Goal: Task Accomplishment & Management: Use online tool/utility

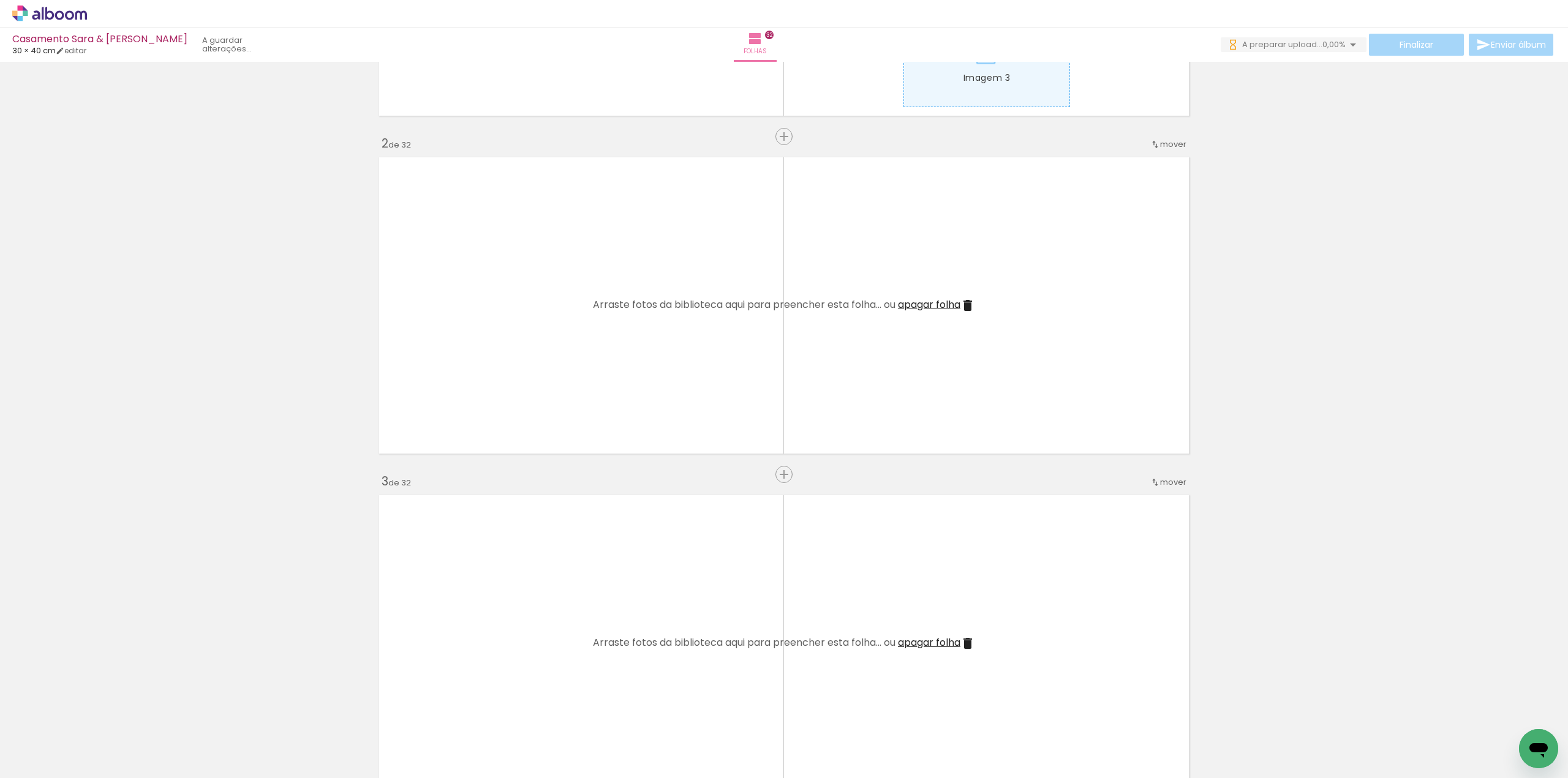
scroll to position [306, 0]
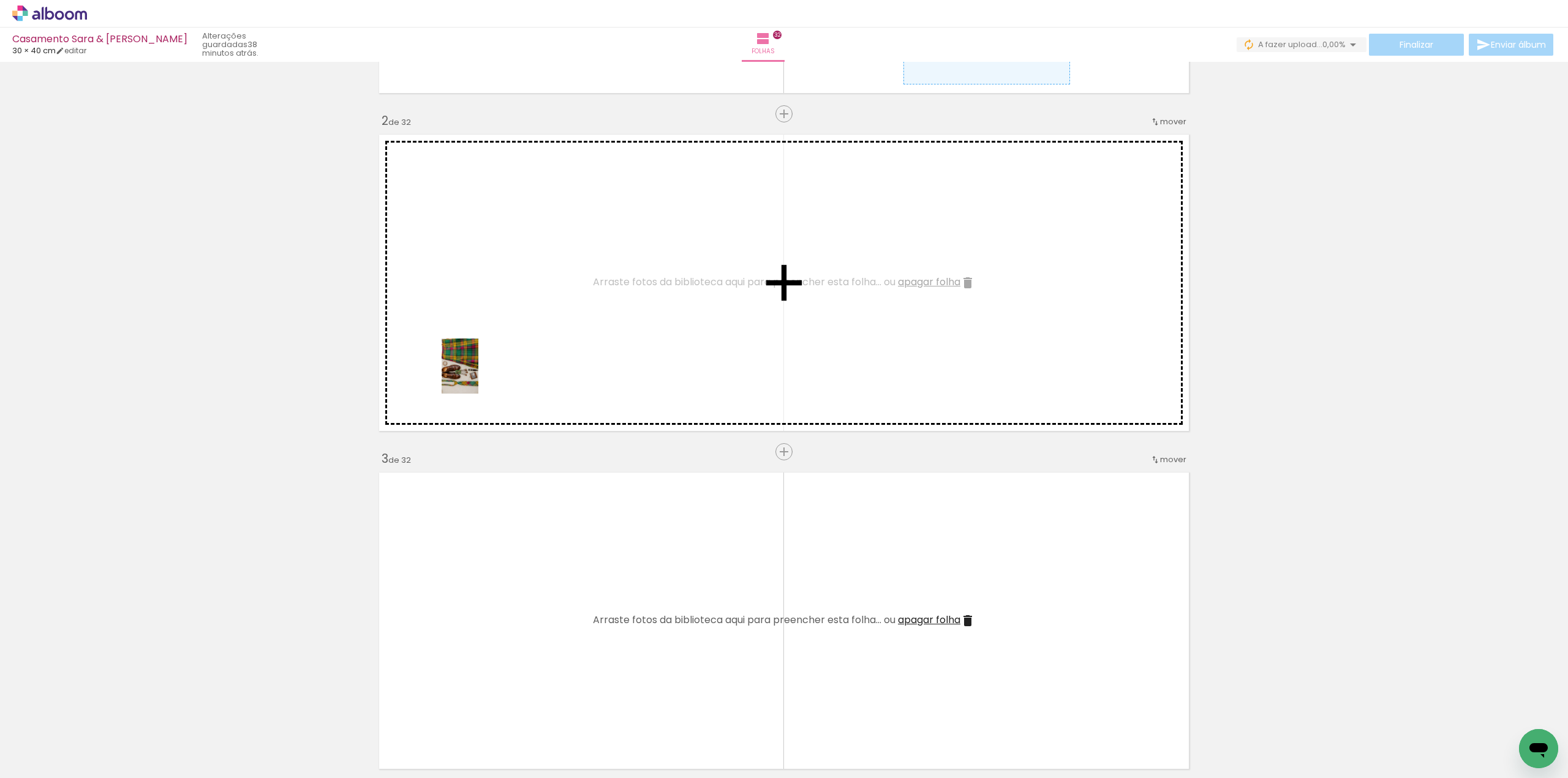
drag, startPoint x: 136, startPoint y: 742, endPoint x: 467, endPoint y: 401, distance: 475.2
click at [480, 368] on quentale-workspace at bounding box center [784, 389] width 1568 height 778
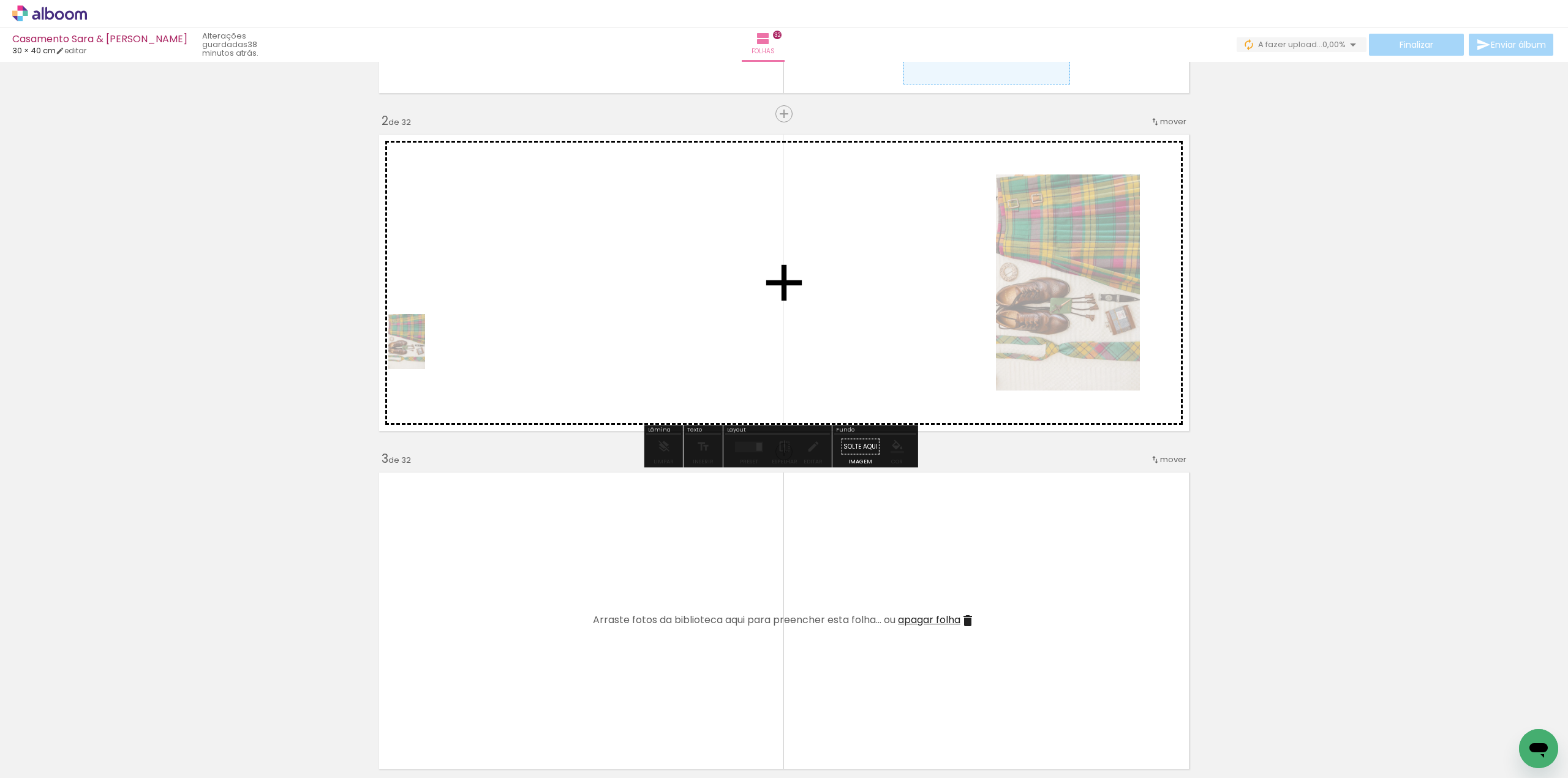
drag, startPoint x: 267, startPoint y: 563, endPoint x: 425, endPoint y: 350, distance: 265.2
click at [425, 350] on quentale-workspace at bounding box center [784, 389] width 1568 height 778
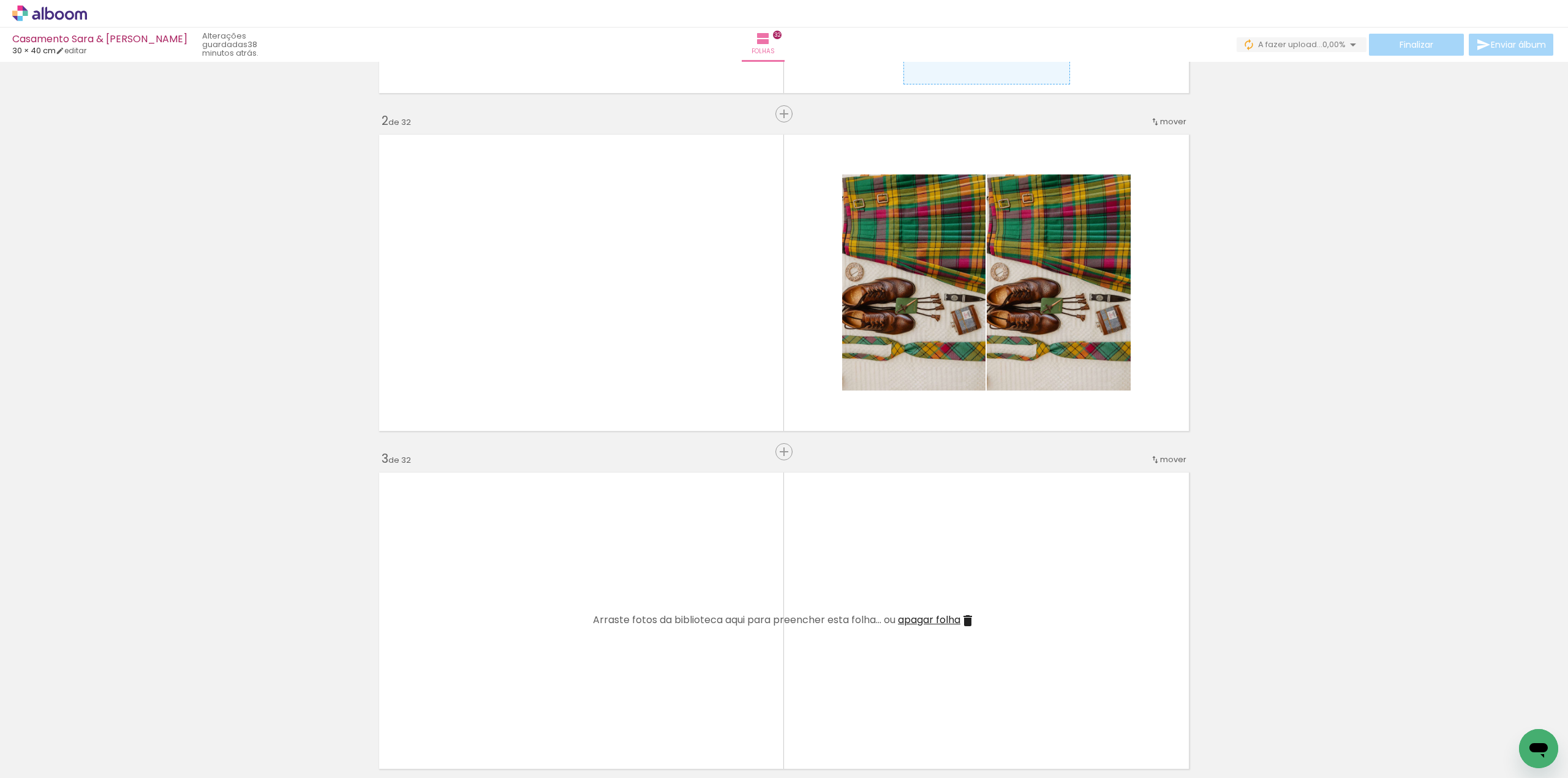
click at [62, 738] on iron-icon at bounding box center [62, 742] width 10 height 10
click at [0, 0] on slot "Não utilizadas" at bounding box center [0, 0] width 0 height 0
type input "Não utilizadas"
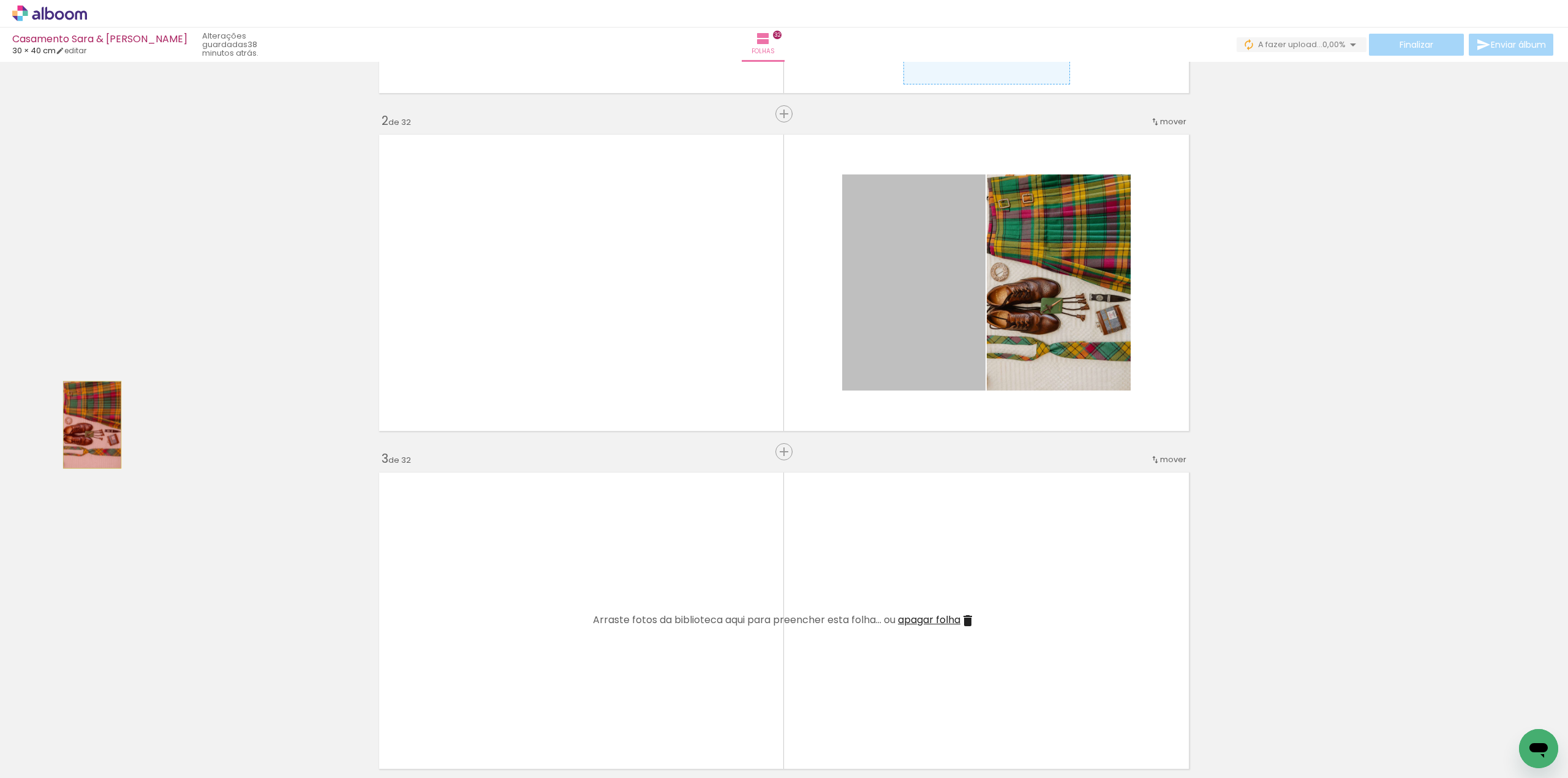
drag, startPoint x: 907, startPoint y: 323, endPoint x: 88, endPoint y: 425, distance: 825.3
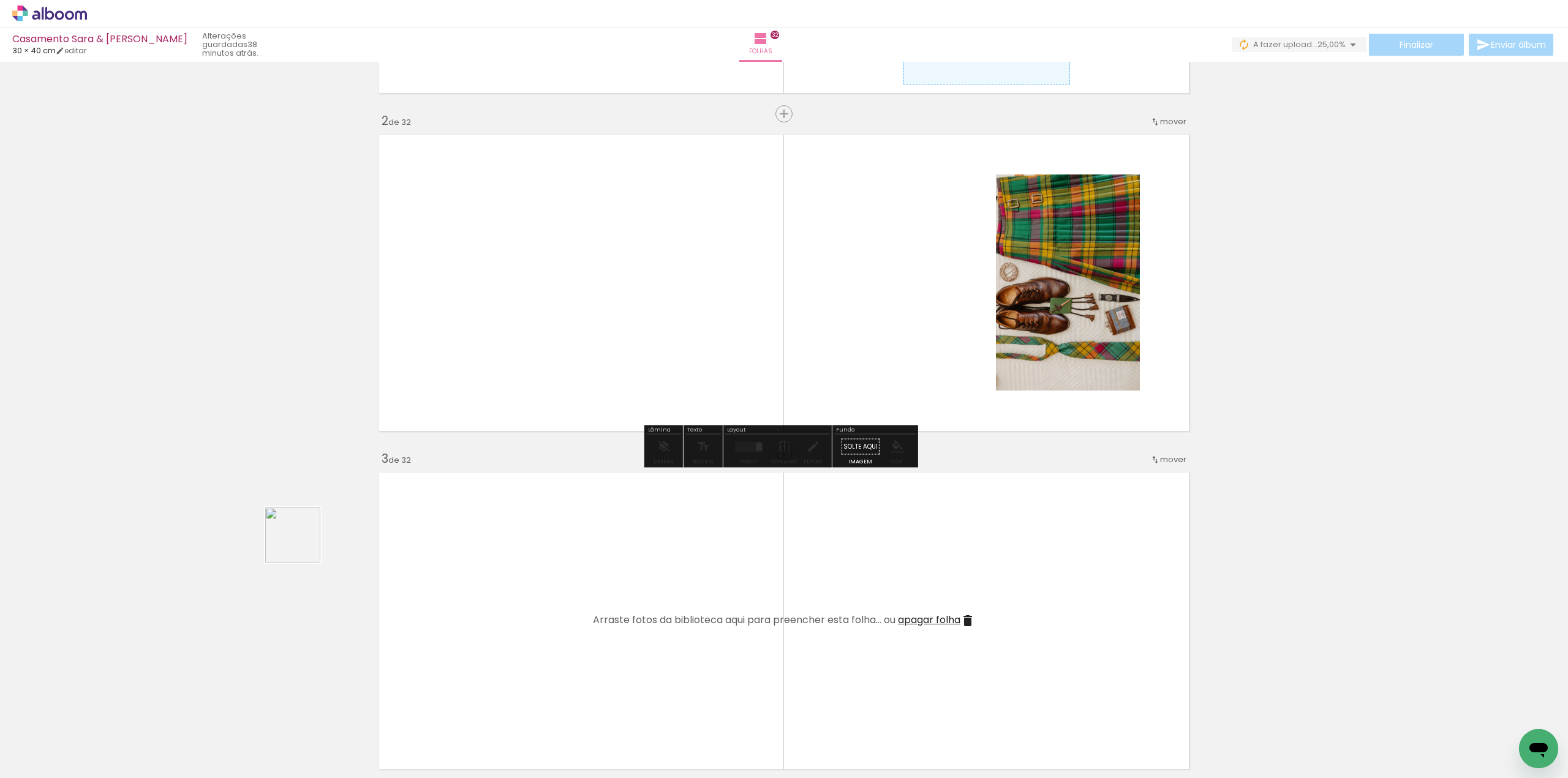
drag, startPoint x: 269, startPoint y: 584, endPoint x: 490, endPoint y: 315, distance: 348.1
click at [490, 315] on quentale-workspace at bounding box center [784, 389] width 1568 height 778
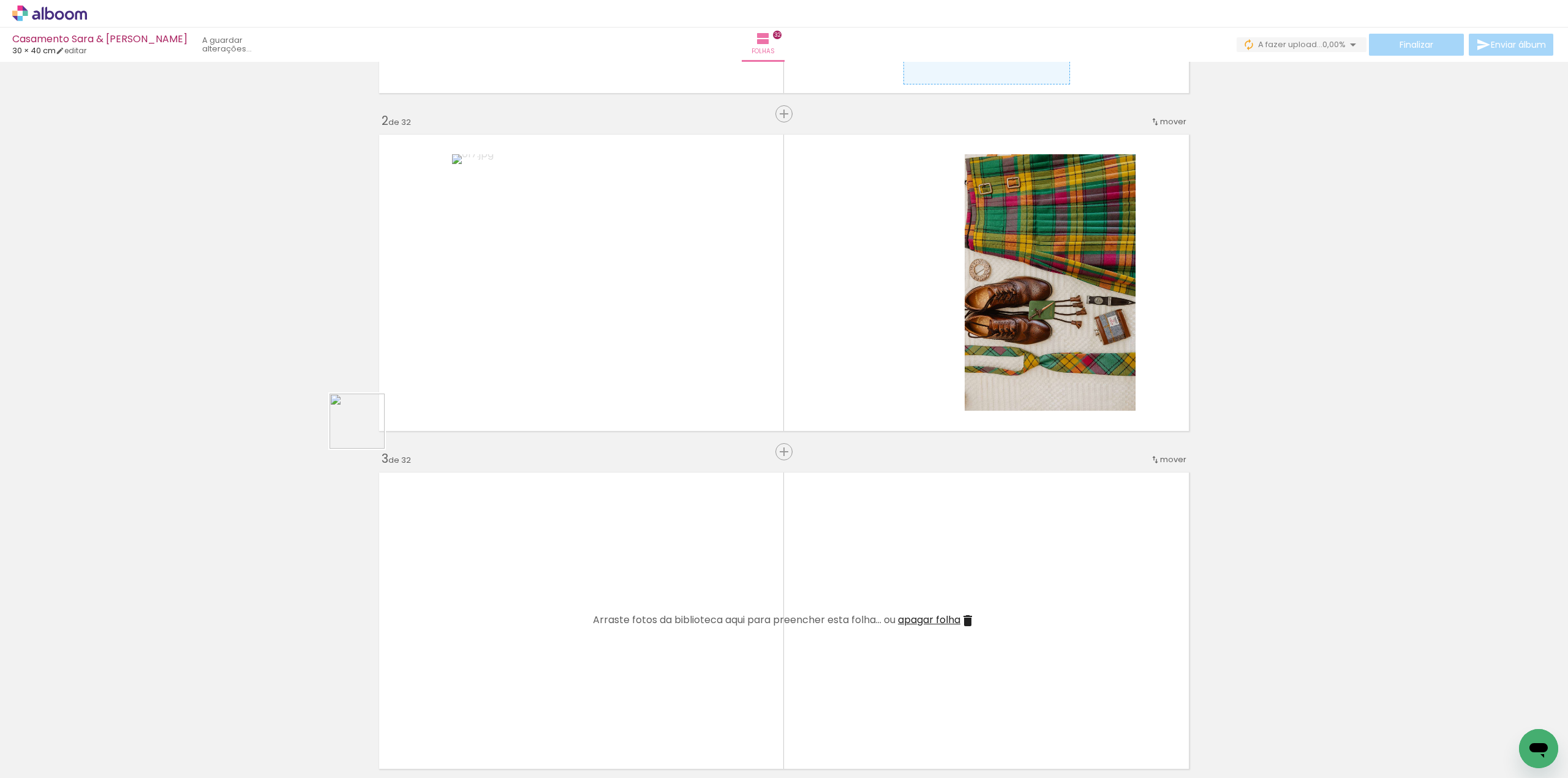
drag, startPoint x: 312, startPoint y: 481, endPoint x: 456, endPoint y: 380, distance: 175.9
click at [456, 380] on quentale-workspace at bounding box center [784, 389] width 1568 height 778
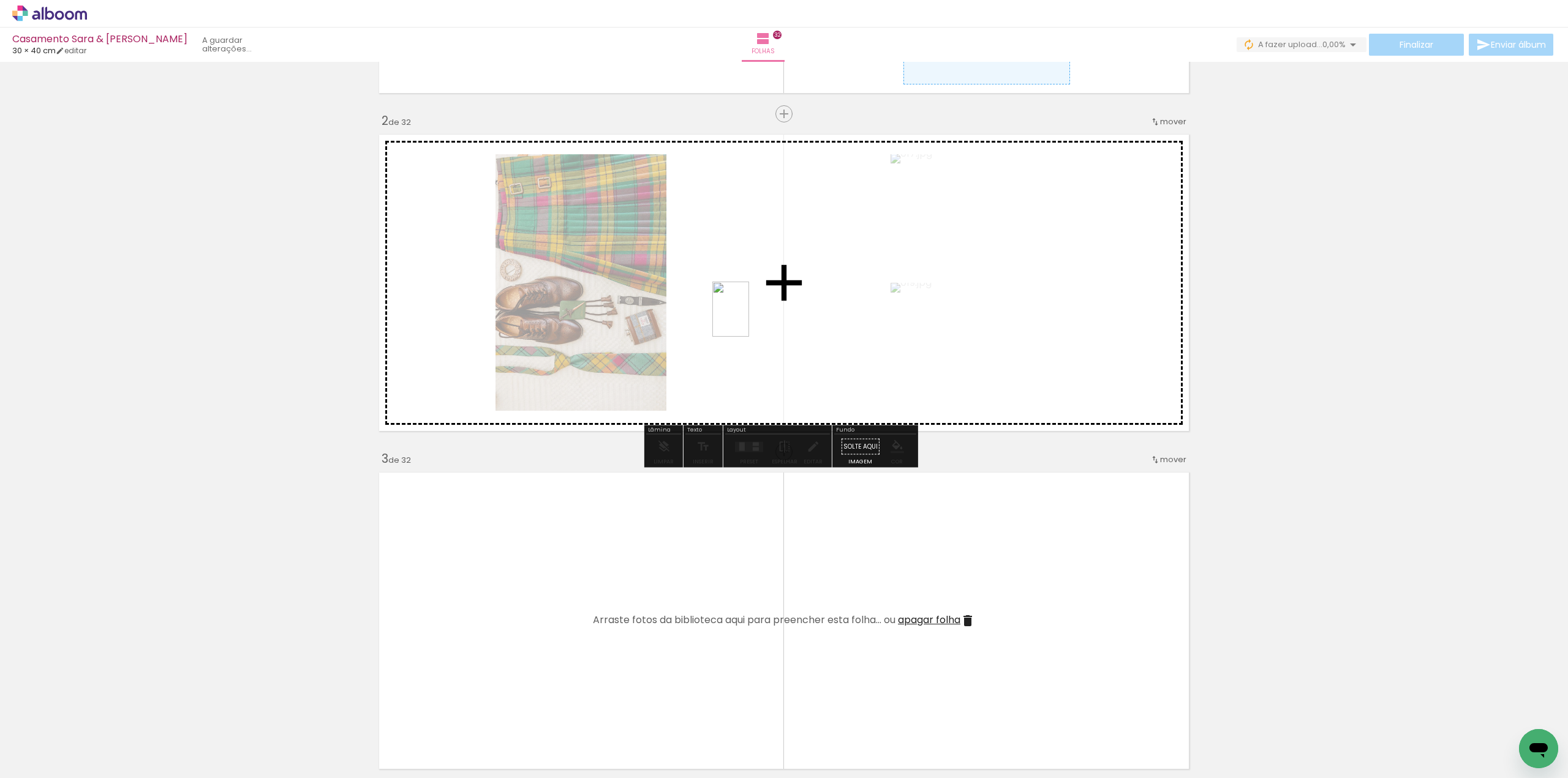
drag, startPoint x: 153, startPoint y: 713, endPoint x: 759, endPoint y: 317, distance: 723.9
click at [759, 317] on quentale-workspace at bounding box center [784, 389] width 1568 height 778
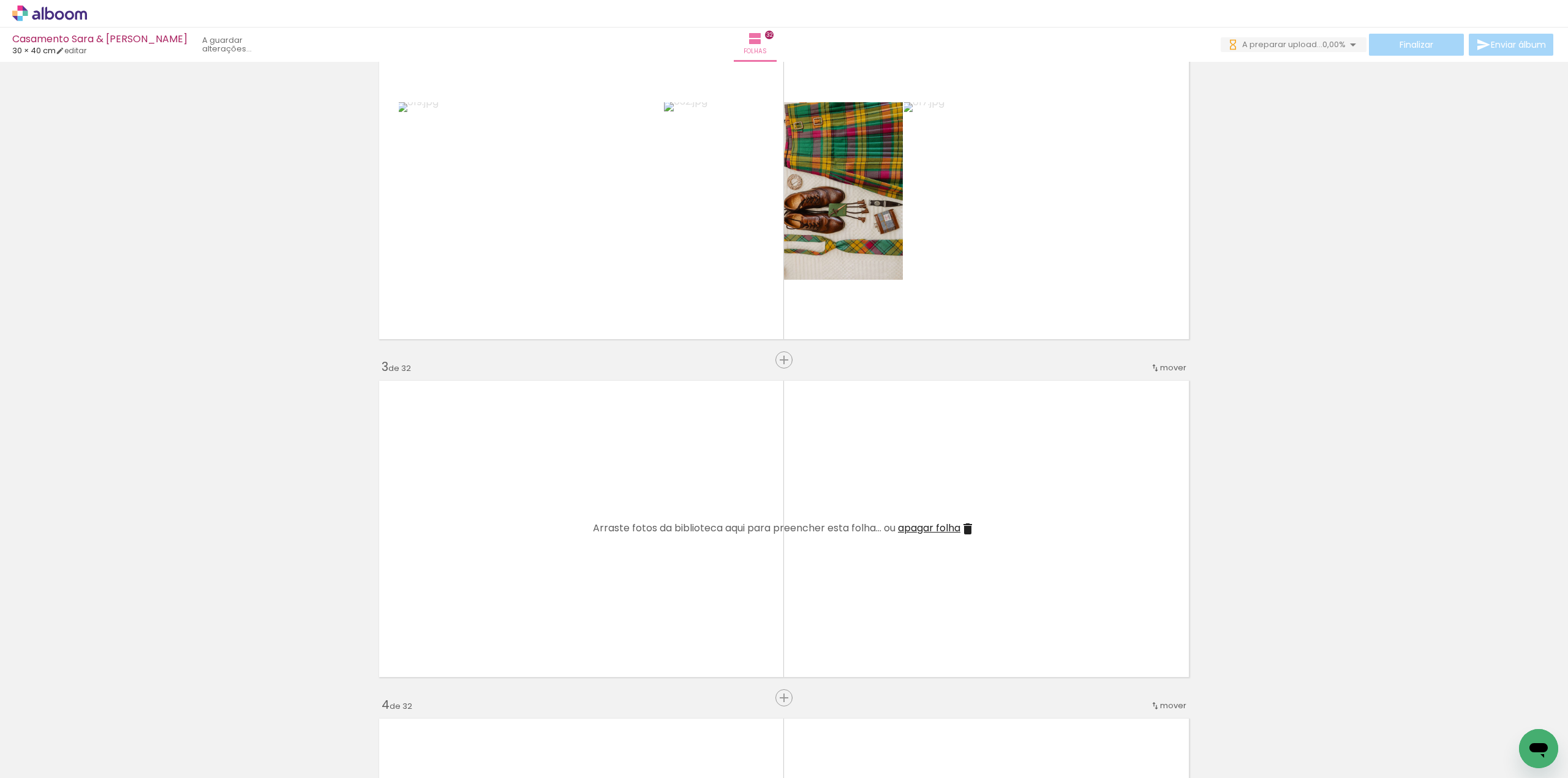
scroll to position [429, 0]
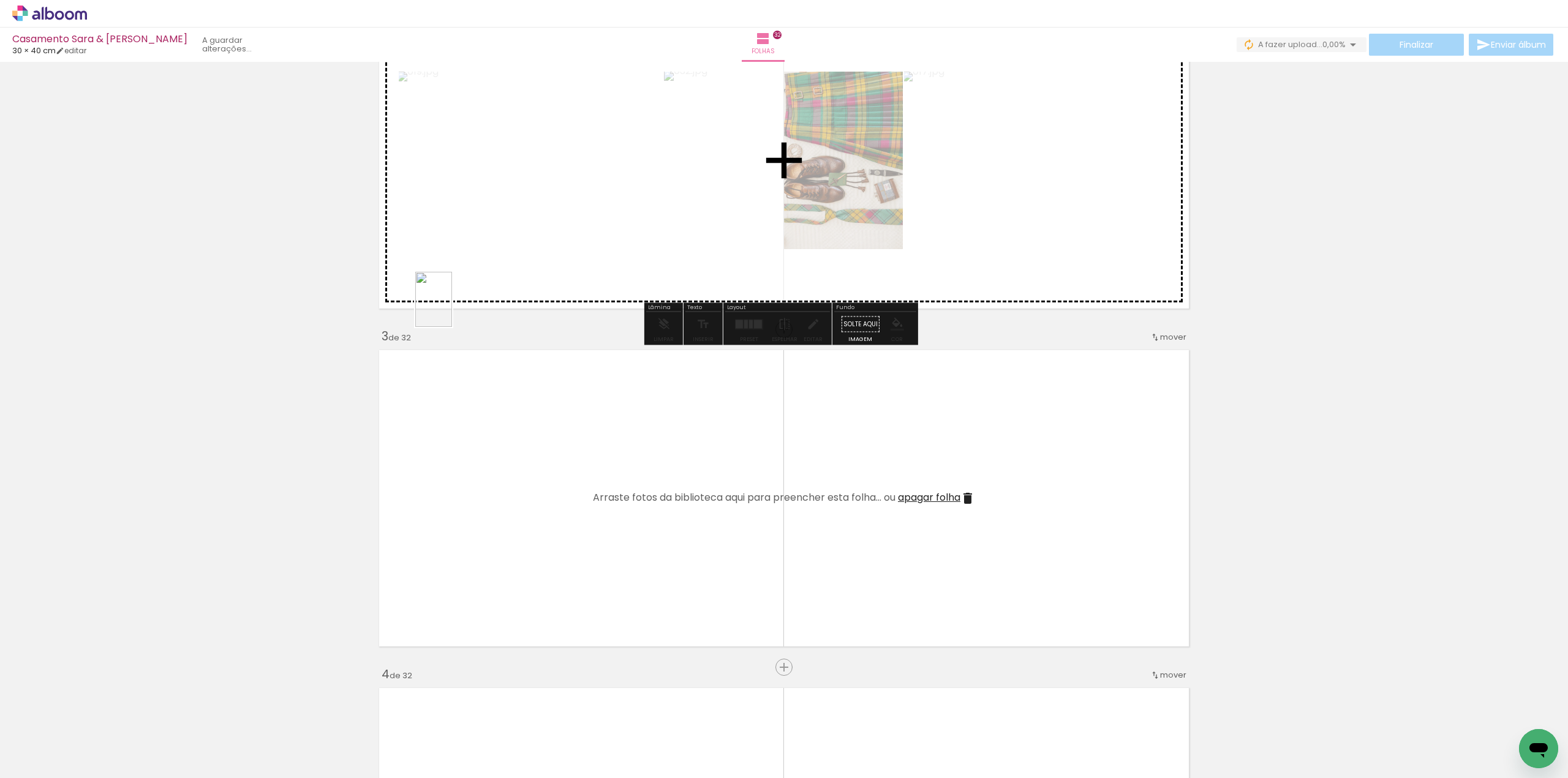
drag, startPoint x: 128, startPoint y: 732, endPoint x: 458, endPoint y: 295, distance: 547.6
click at [458, 295] on quentale-workspace at bounding box center [784, 389] width 1568 height 778
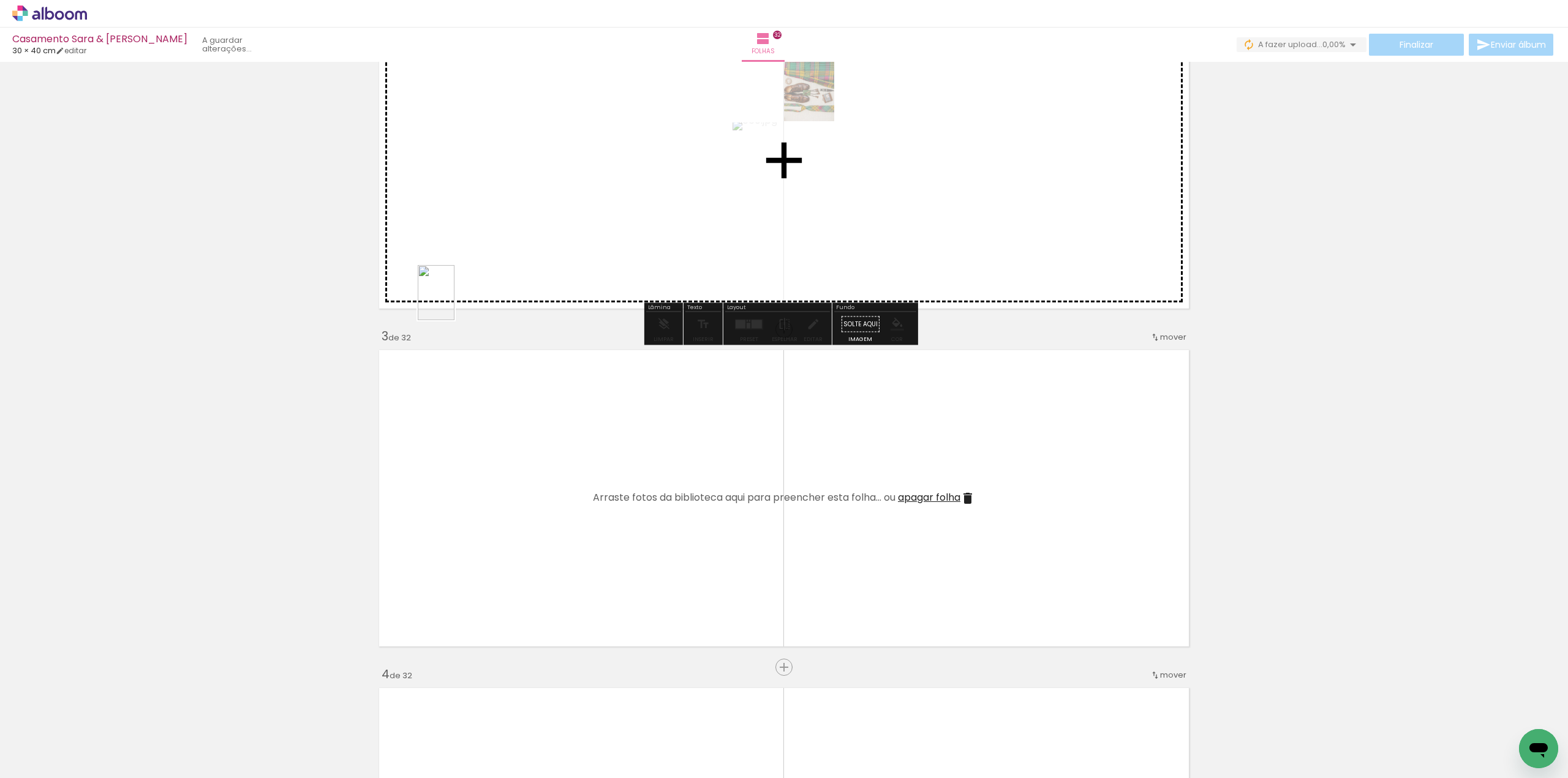
drag, startPoint x: 126, startPoint y: 737, endPoint x: 479, endPoint y: 276, distance: 580.6
click at [479, 276] on quentale-workspace at bounding box center [784, 389] width 1568 height 778
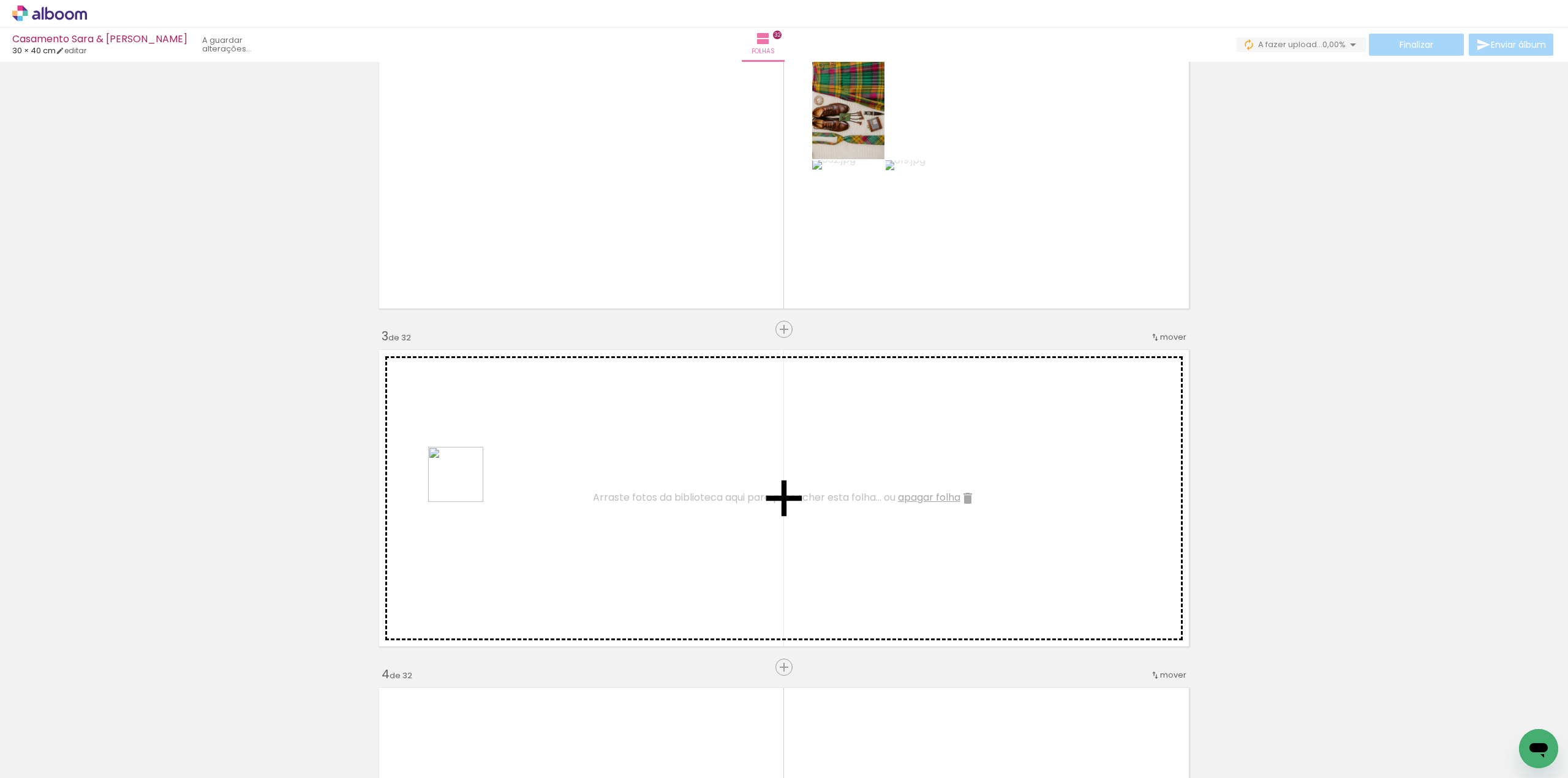
drag, startPoint x: 357, startPoint y: 569, endPoint x: 385, endPoint y: 562, distance: 28.9
click at [467, 481] on quentale-workspace at bounding box center [784, 389] width 1568 height 778
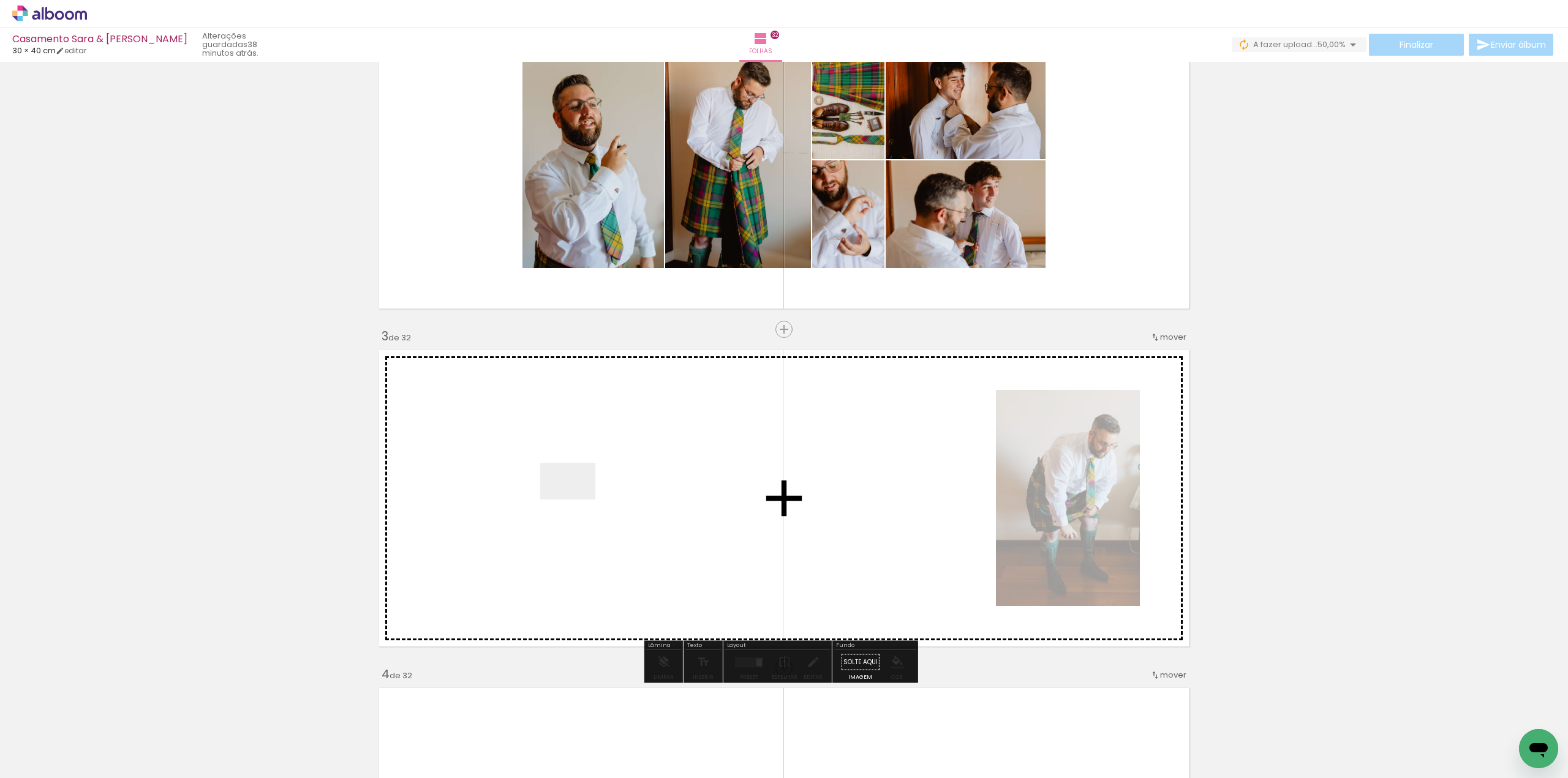
drag, startPoint x: 121, startPoint y: 746, endPoint x: 581, endPoint y: 503, distance: 520.2
click at [581, 503] on quentale-workspace at bounding box center [784, 389] width 1568 height 778
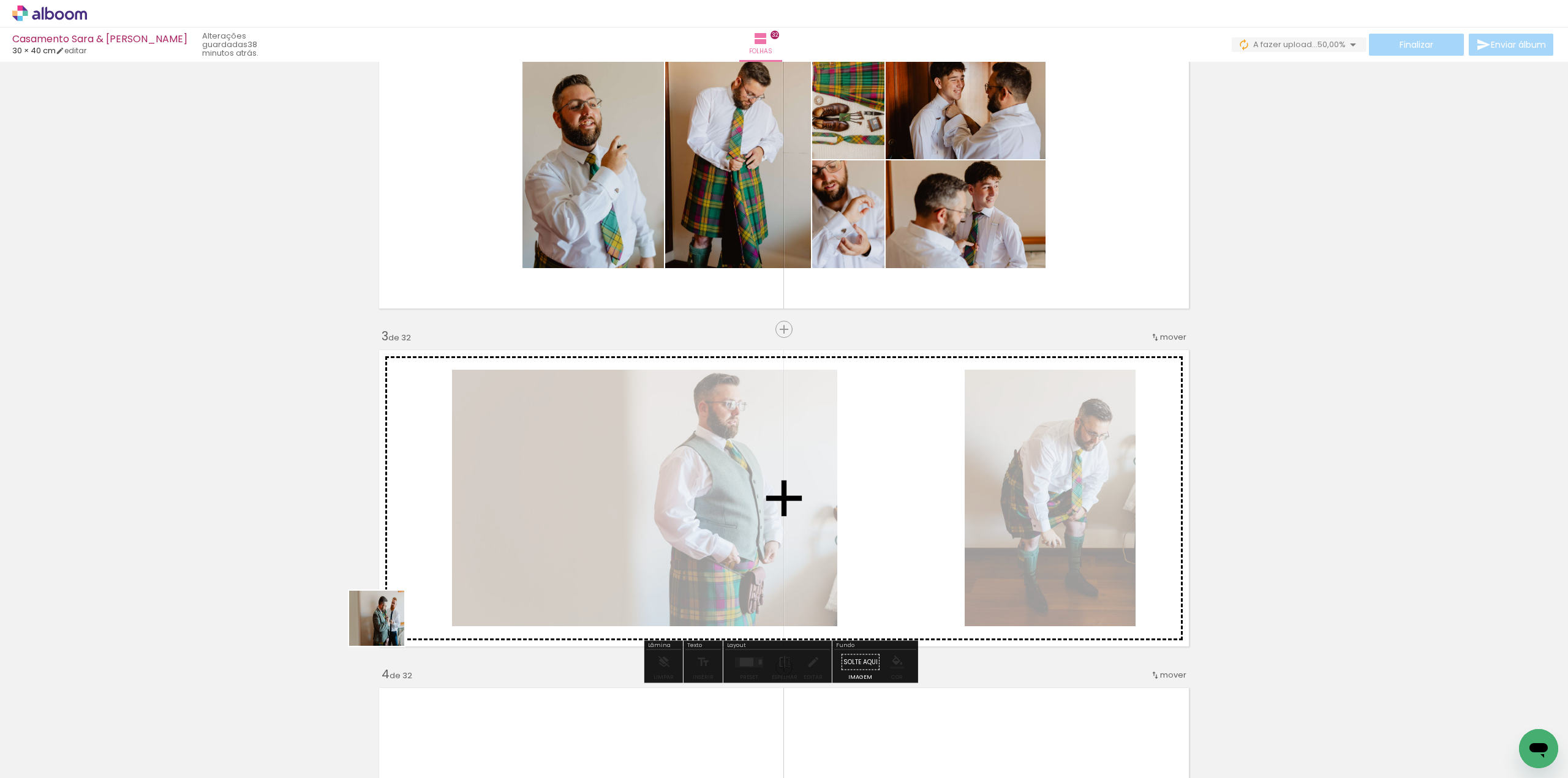
drag, startPoint x: 283, startPoint y: 674, endPoint x: 463, endPoint y: 582, distance: 202.1
click at [463, 582] on quentale-workspace at bounding box center [784, 389] width 1568 height 778
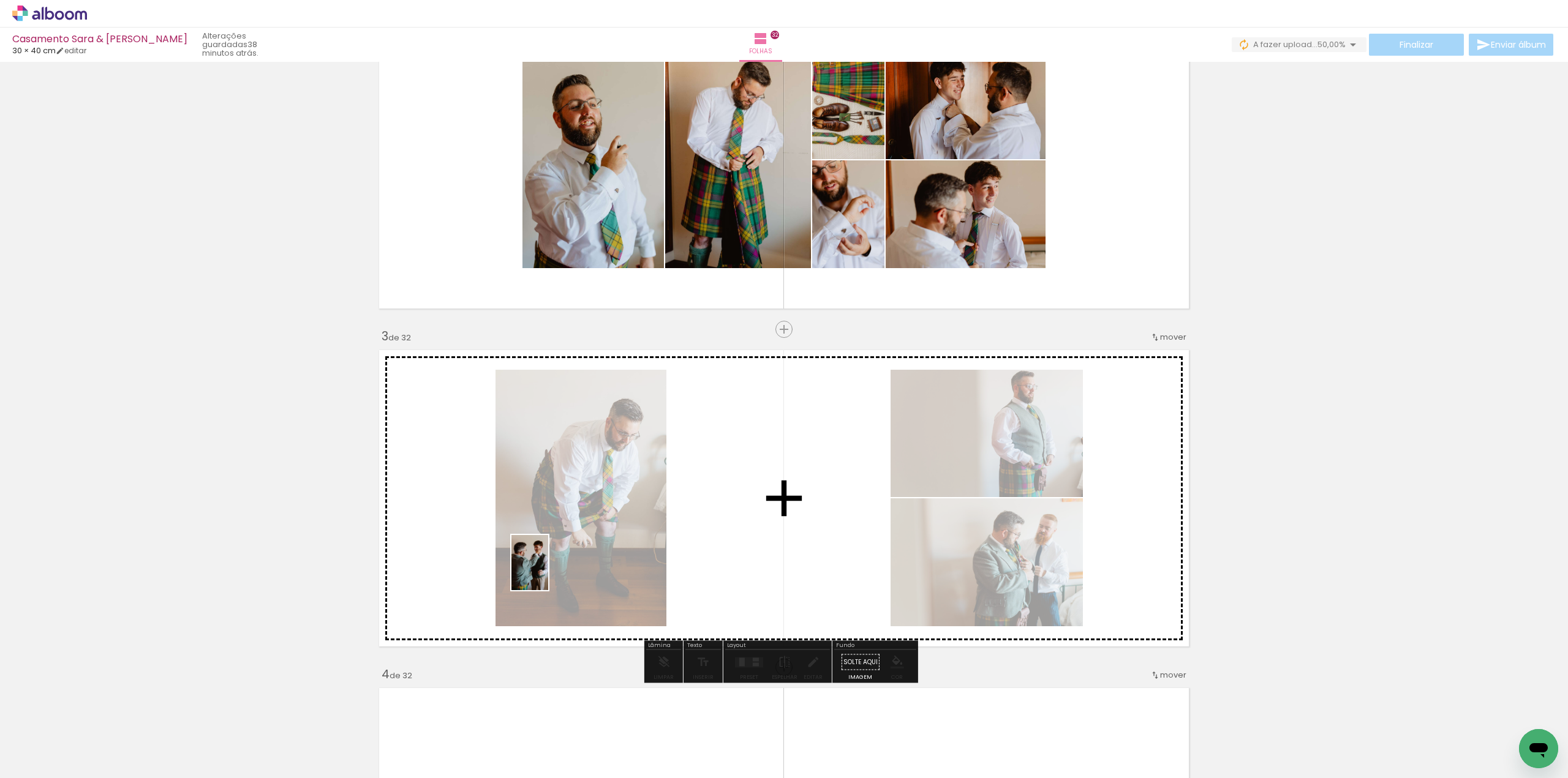
drag, startPoint x: 127, startPoint y: 741, endPoint x: 548, endPoint y: 572, distance: 453.7
click at [548, 572] on quentale-workspace at bounding box center [784, 389] width 1568 height 778
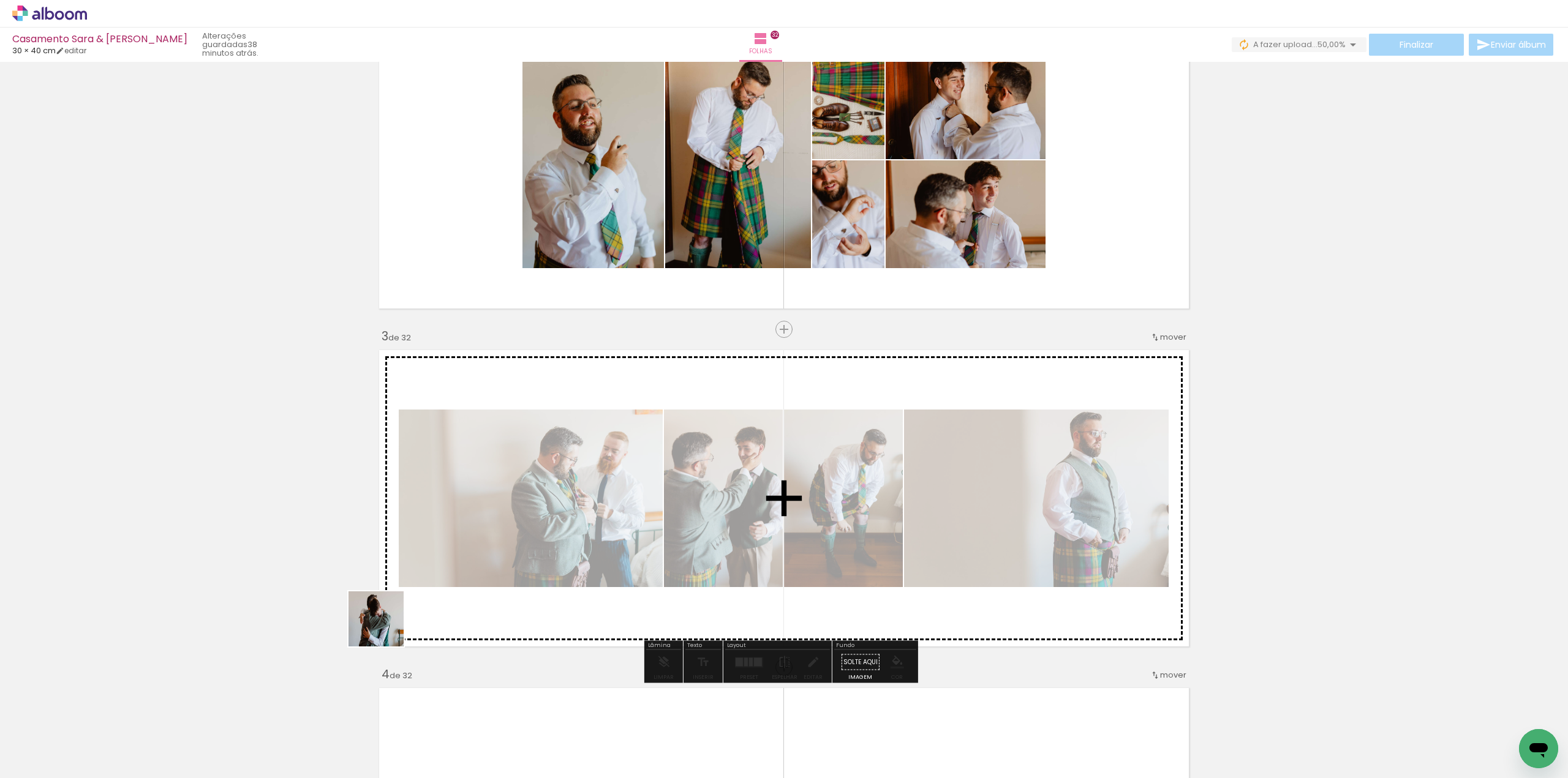
drag, startPoint x: 137, startPoint y: 737, endPoint x: 435, endPoint y: 619, distance: 320.5
click at [445, 603] on quentale-workspace at bounding box center [784, 389] width 1568 height 778
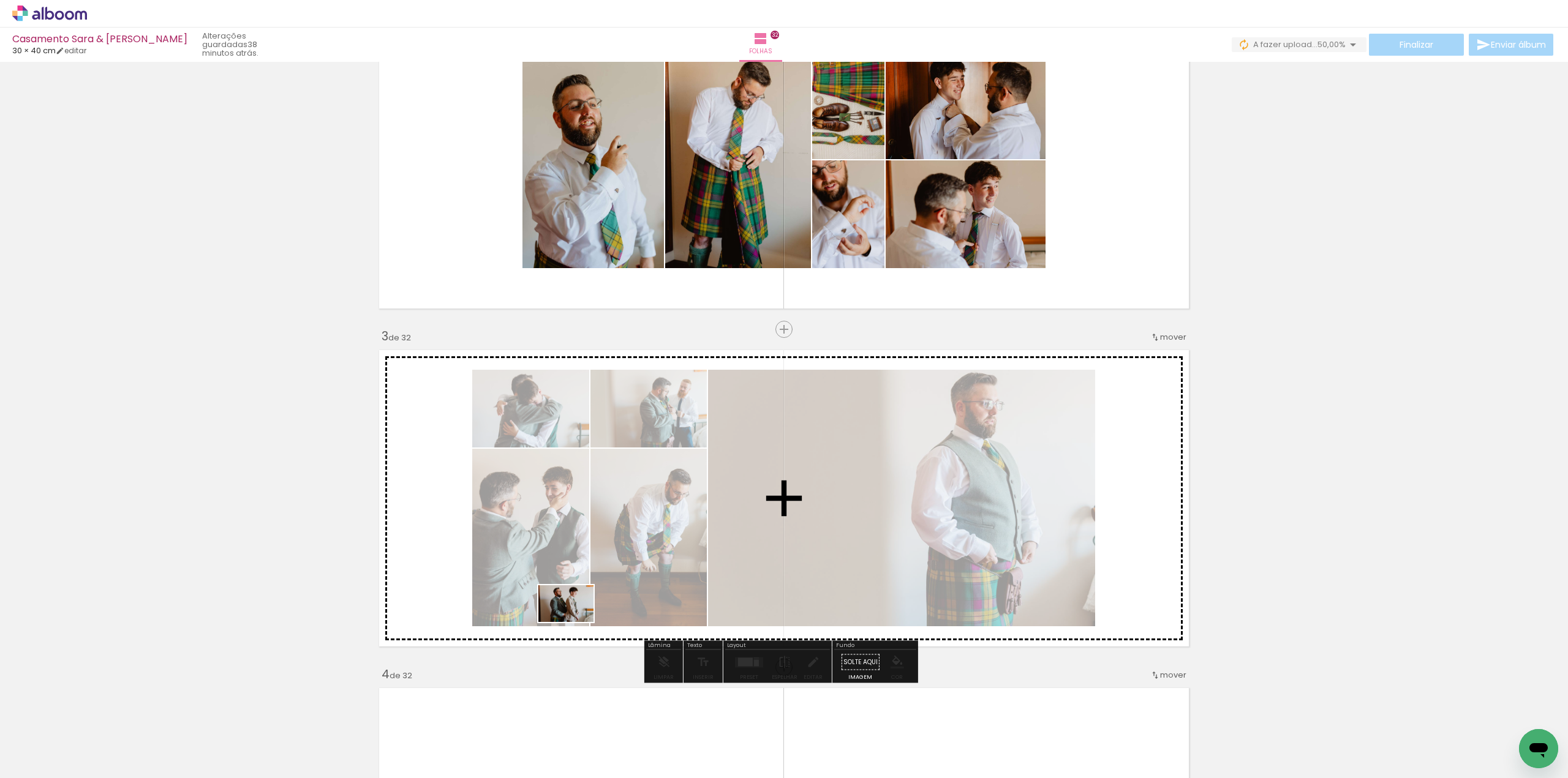
drag, startPoint x: 133, startPoint y: 734, endPoint x: 574, endPoint y: 618, distance: 456.0
click at [575, 619] on quentale-workspace at bounding box center [784, 389] width 1568 height 778
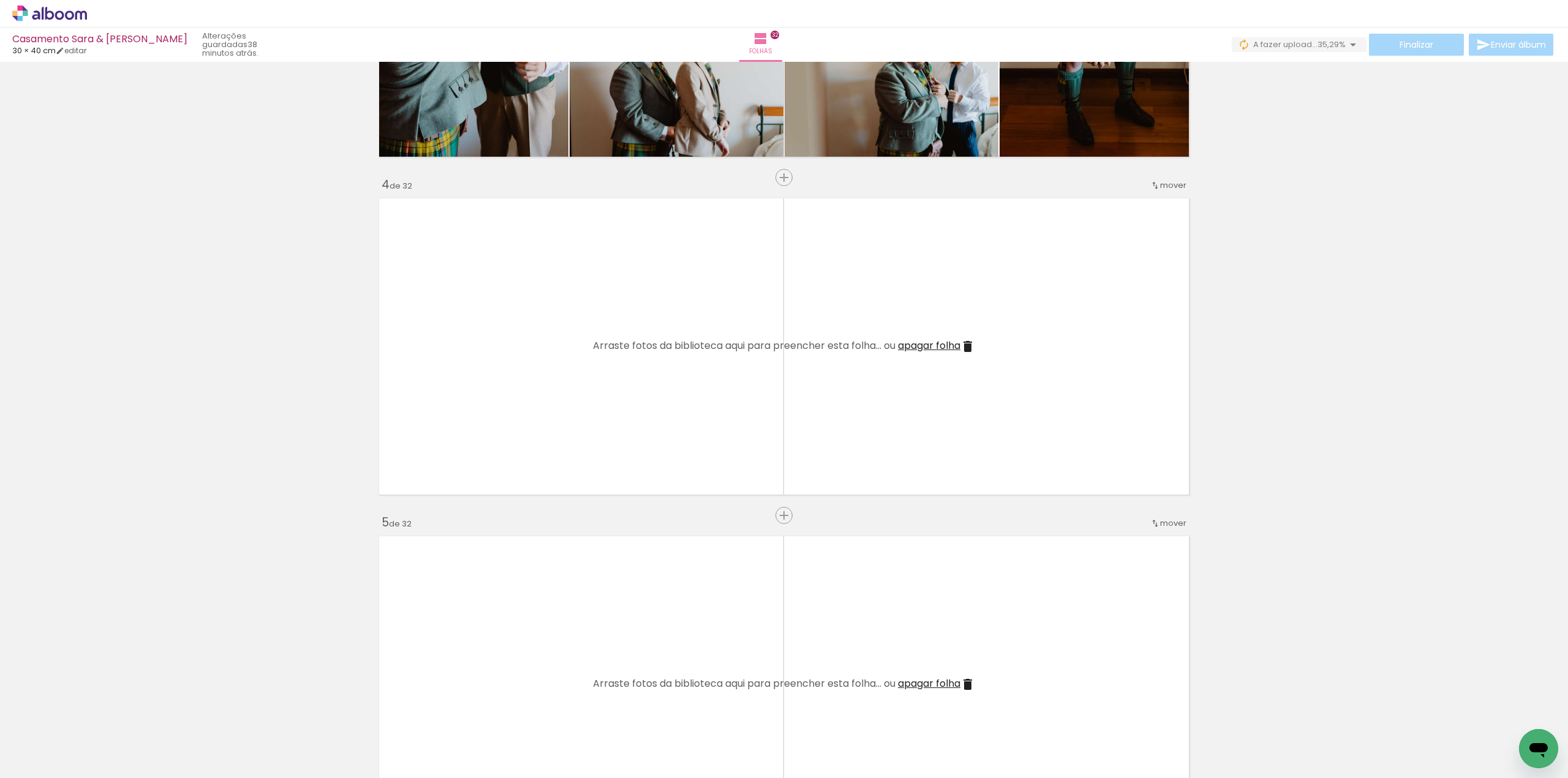
scroll to position [979, 0]
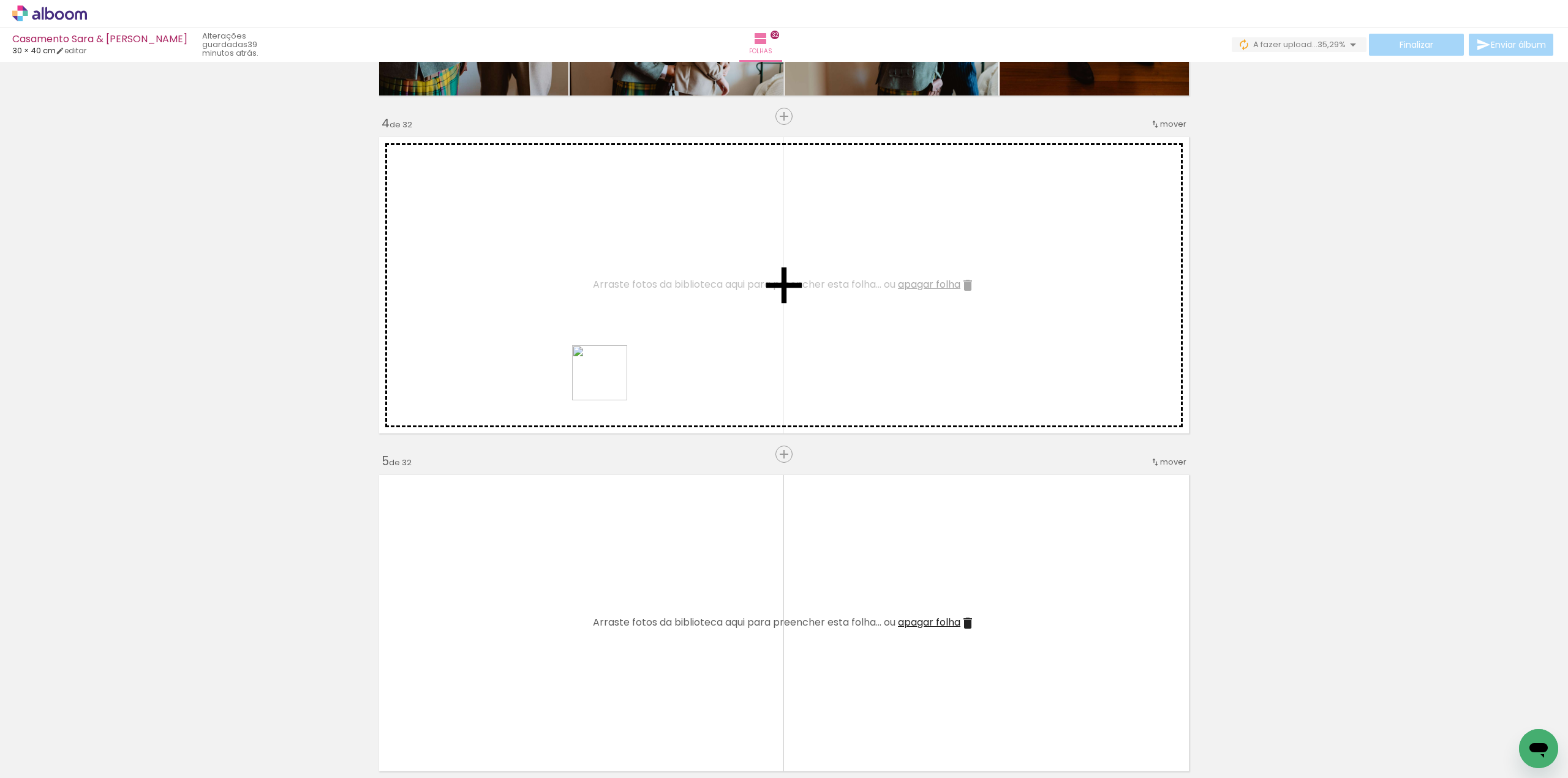
drag, startPoint x: 149, startPoint y: 730, endPoint x: 623, endPoint y: 356, distance: 603.8
click at [625, 357] on quentale-workspace at bounding box center [784, 389] width 1568 height 778
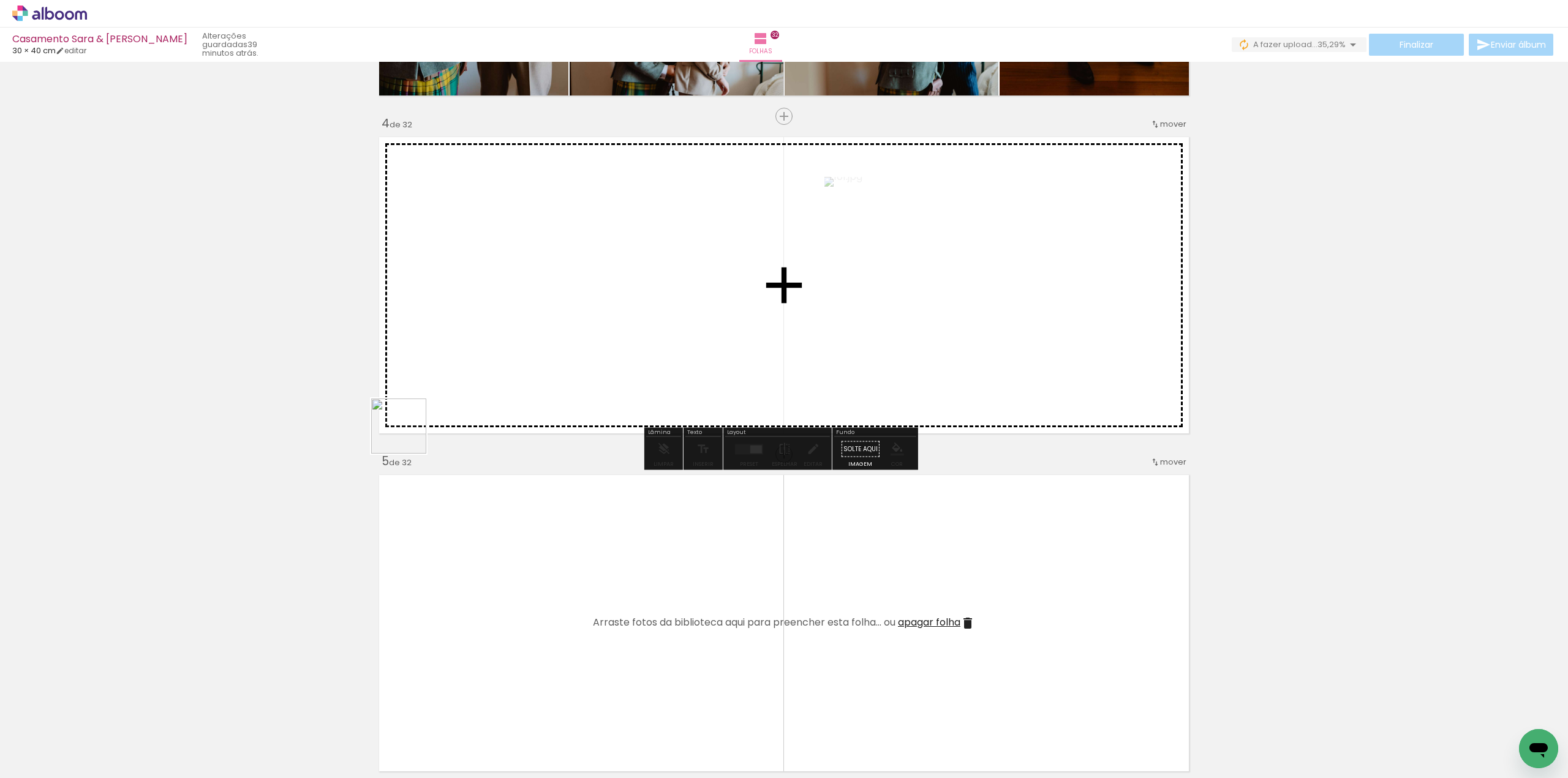
drag, startPoint x: 137, startPoint y: 729, endPoint x: 430, endPoint y: 415, distance: 429.5
click at [437, 404] on quentale-workspace at bounding box center [784, 389] width 1568 height 778
drag, startPoint x: 140, startPoint y: 732, endPoint x: 467, endPoint y: 413, distance: 456.8
click at [472, 404] on quentale-workspace at bounding box center [784, 389] width 1568 height 778
drag, startPoint x: 142, startPoint y: 727, endPoint x: 452, endPoint y: 408, distance: 444.8
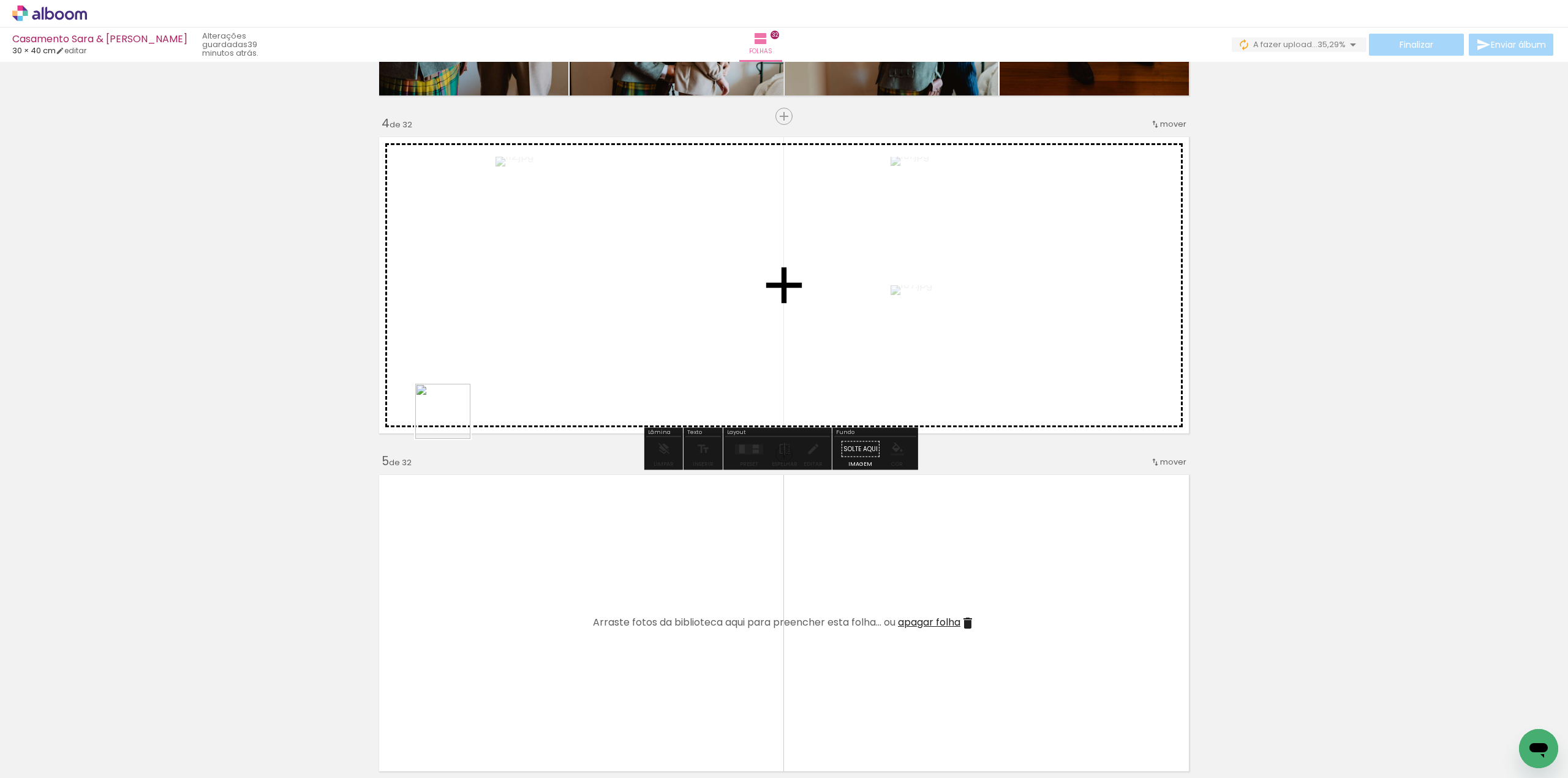
click at [456, 408] on quentale-workspace at bounding box center [784, 389] width 1568 height 778
drag, startPoint x: 145, startPoint y: 732, endPoint x: 505, endPoint y: 405, distance: 486.3
click at [505, 405] on quentale-workspace at bounding box center [784, 389] width 1568 height 778
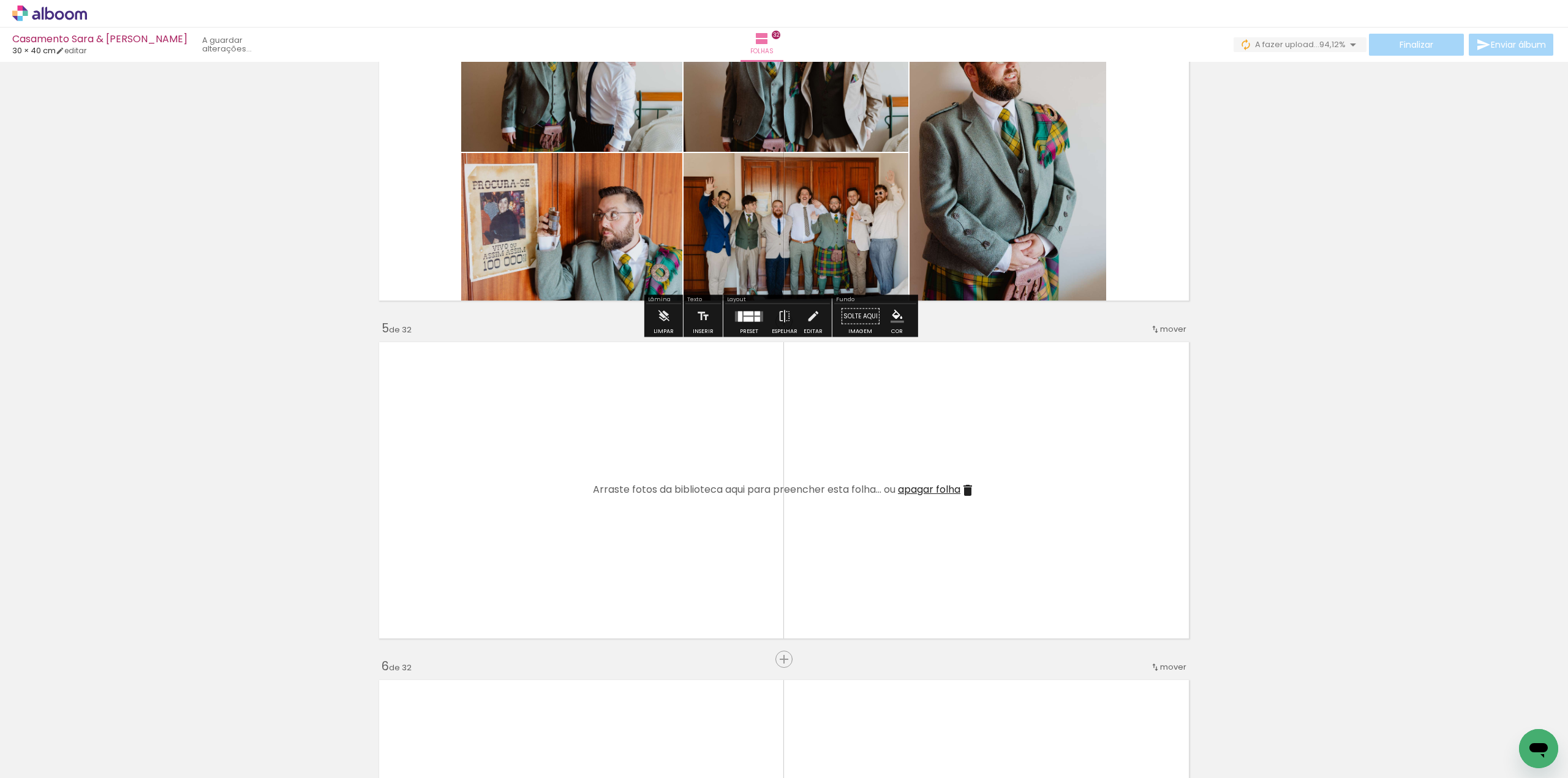
scroll to position [1163, 0]
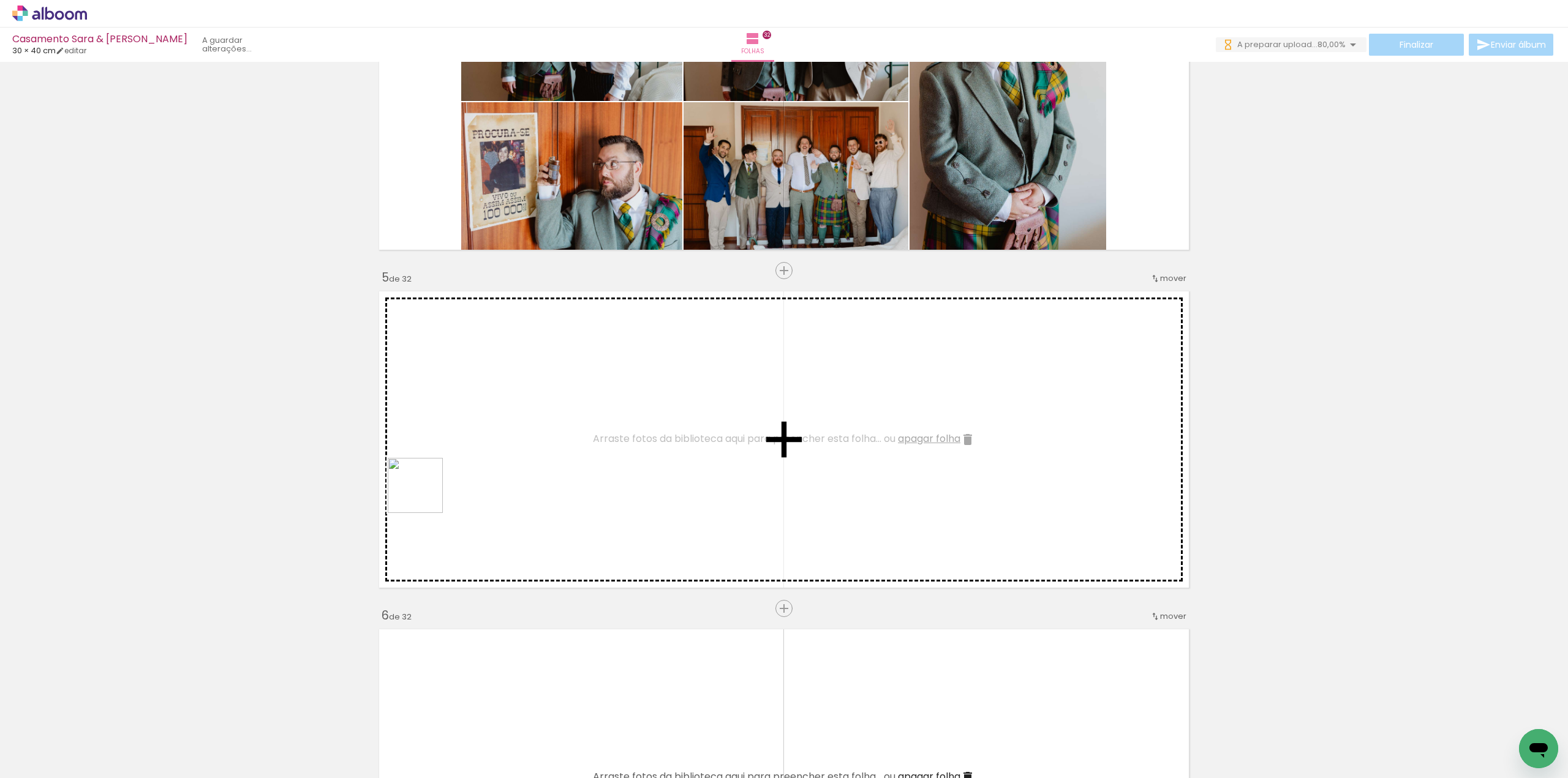
drag, startPoint x: 406, startPoint y: 510, endPoint x: 438, endPoint y: 483, distance: 41.9
click at [438, 483] on quentale-workspace at bounding box center [784, 389] width 1568 height 778
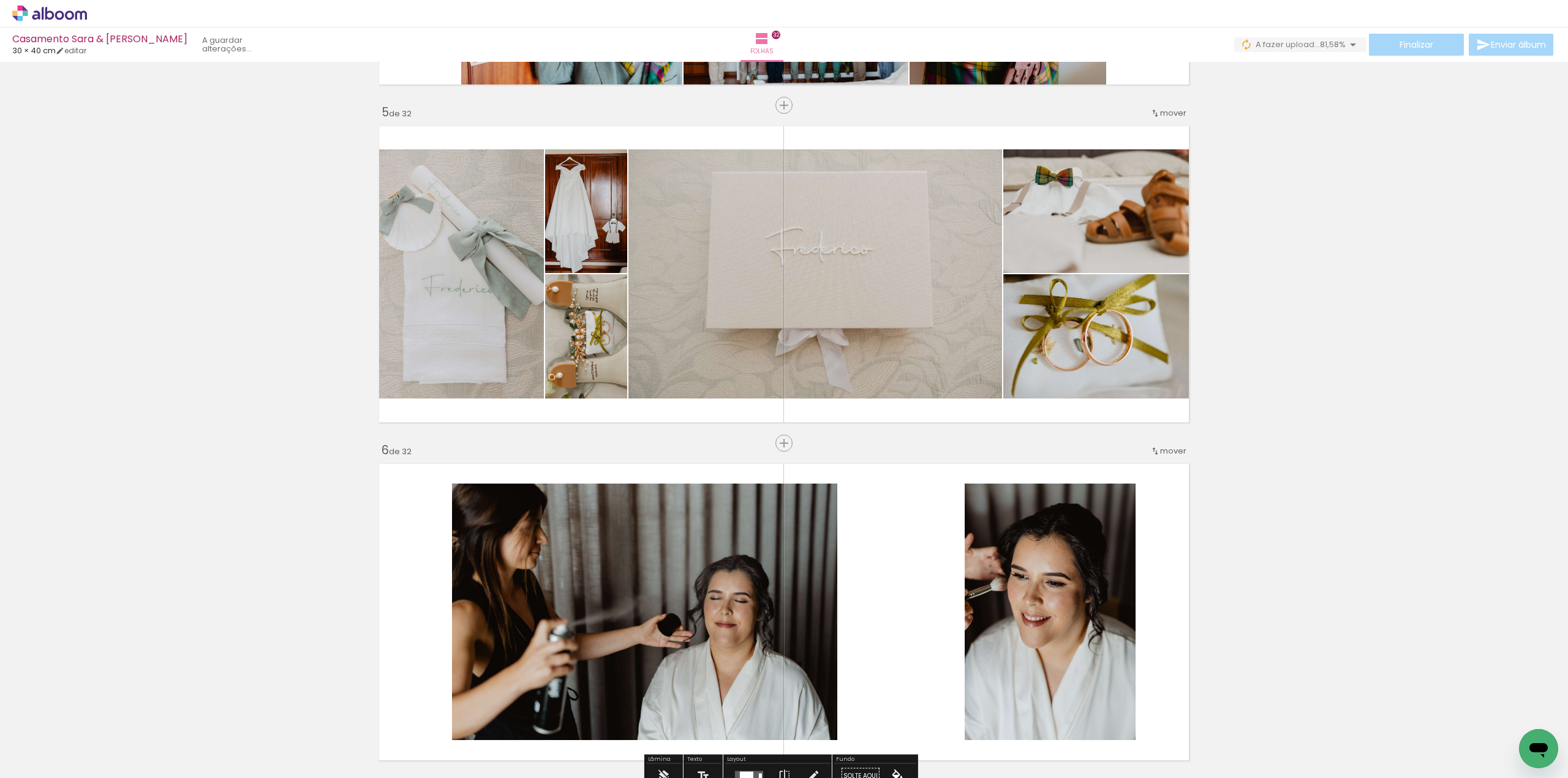
scroll to position [1224, 0]
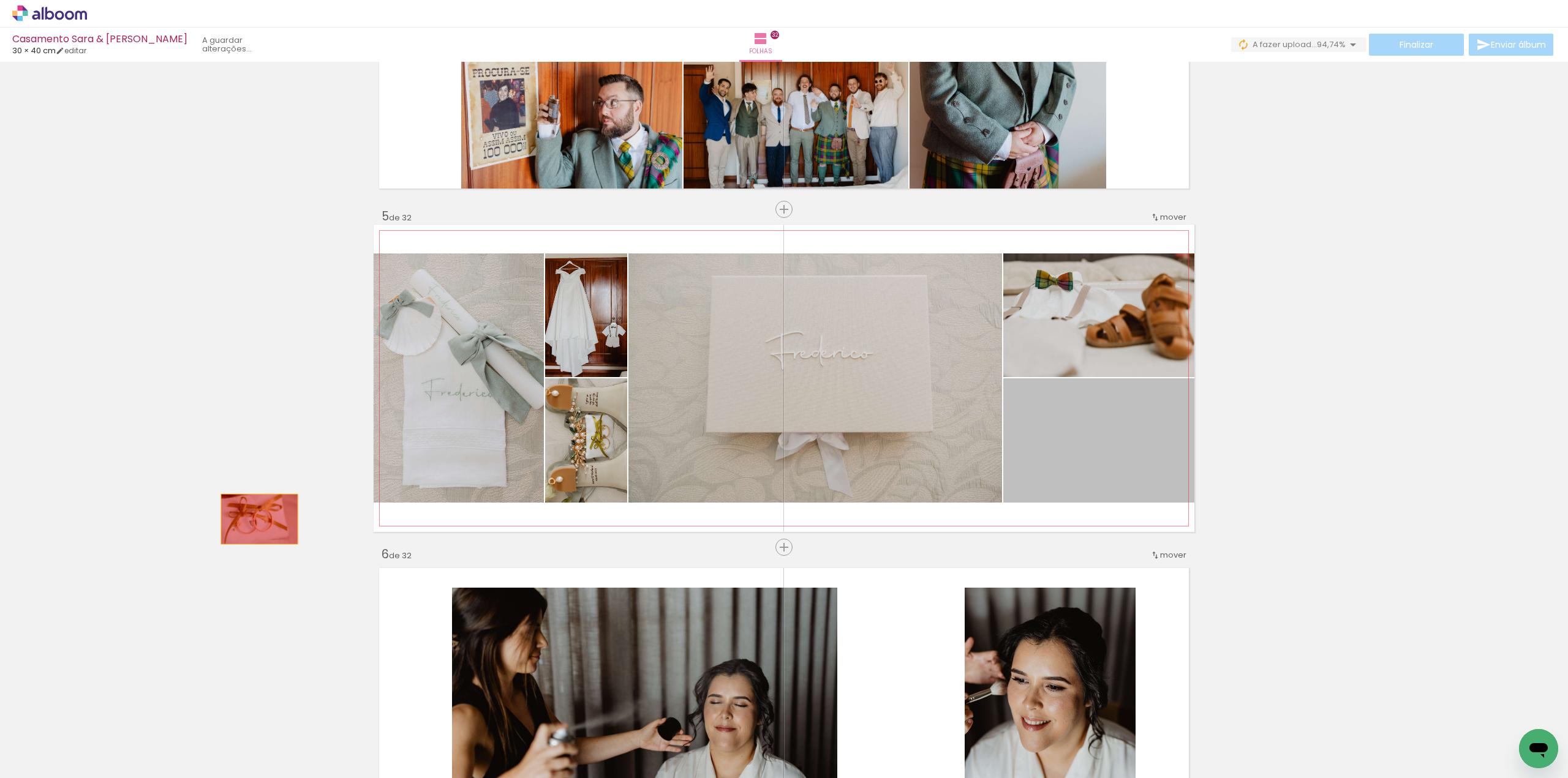
drag, startPoint x: 1081, startPoint y: 445, endPoint x: 239, endPoint y: 528, distance: 846.1
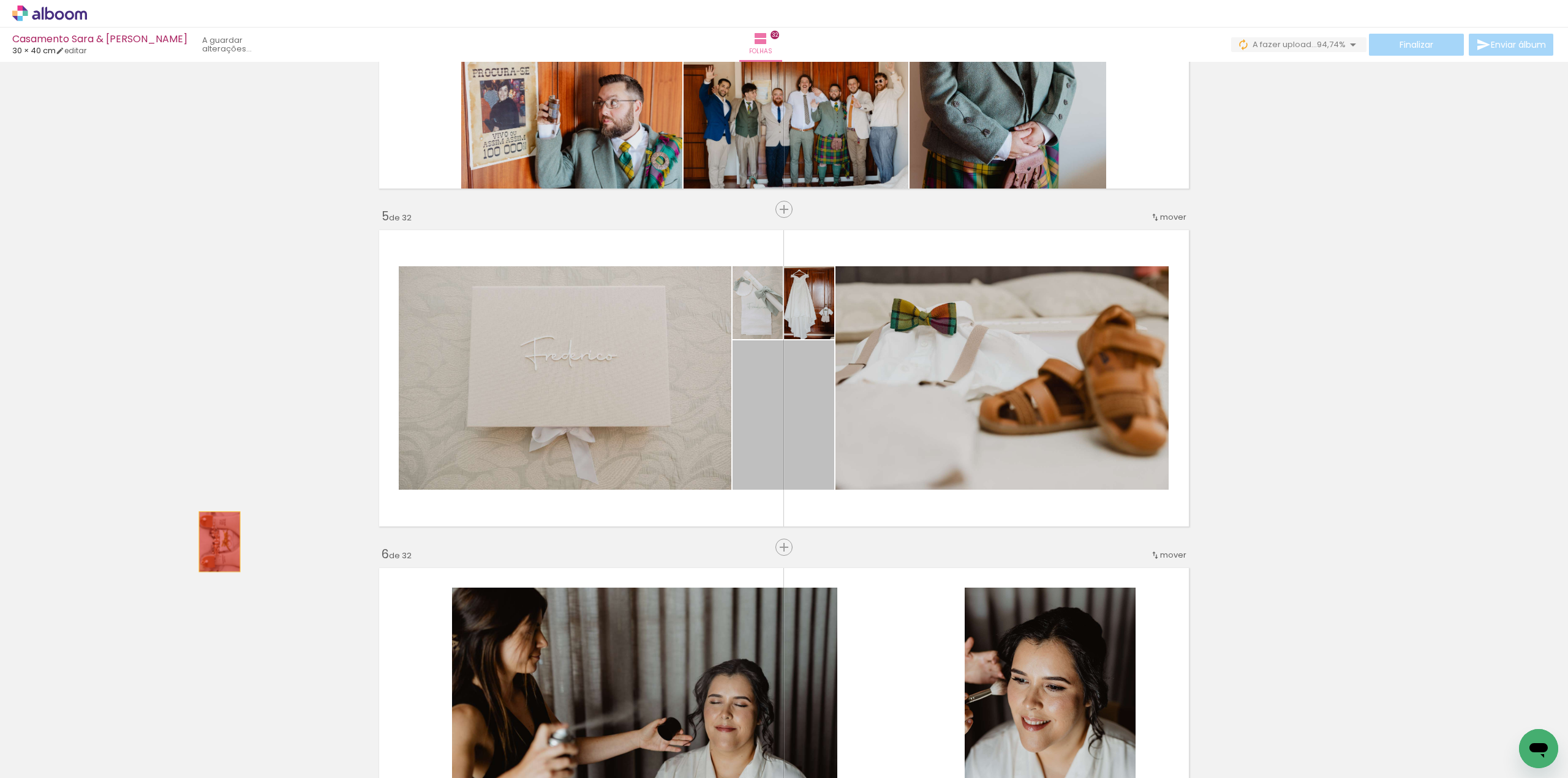
drag, startPoint x: 765, startPoint y: 434, endPoint x: 210, endPoint y: 544, distance: 565.8
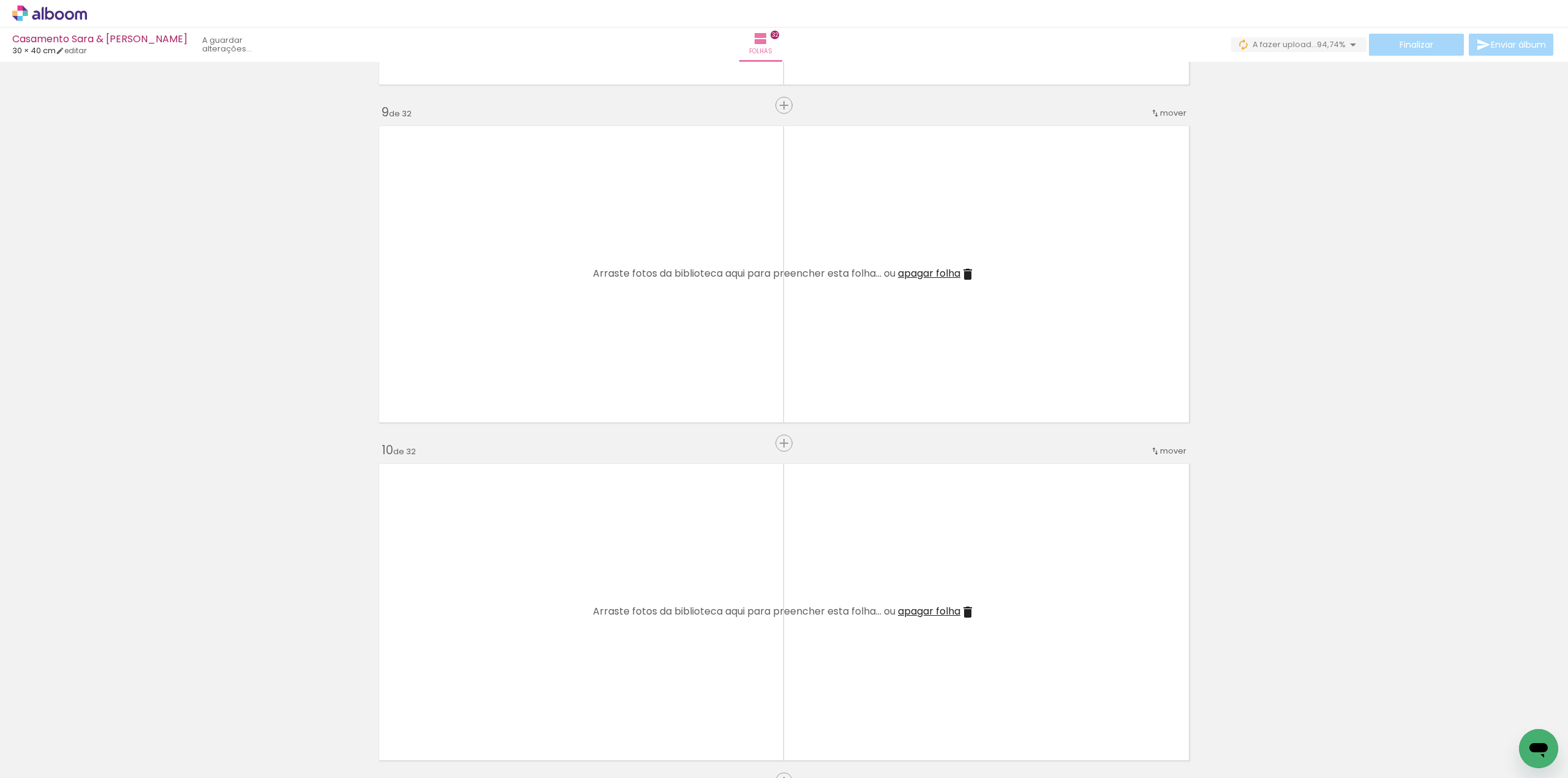
scroll to position [2693, 0]
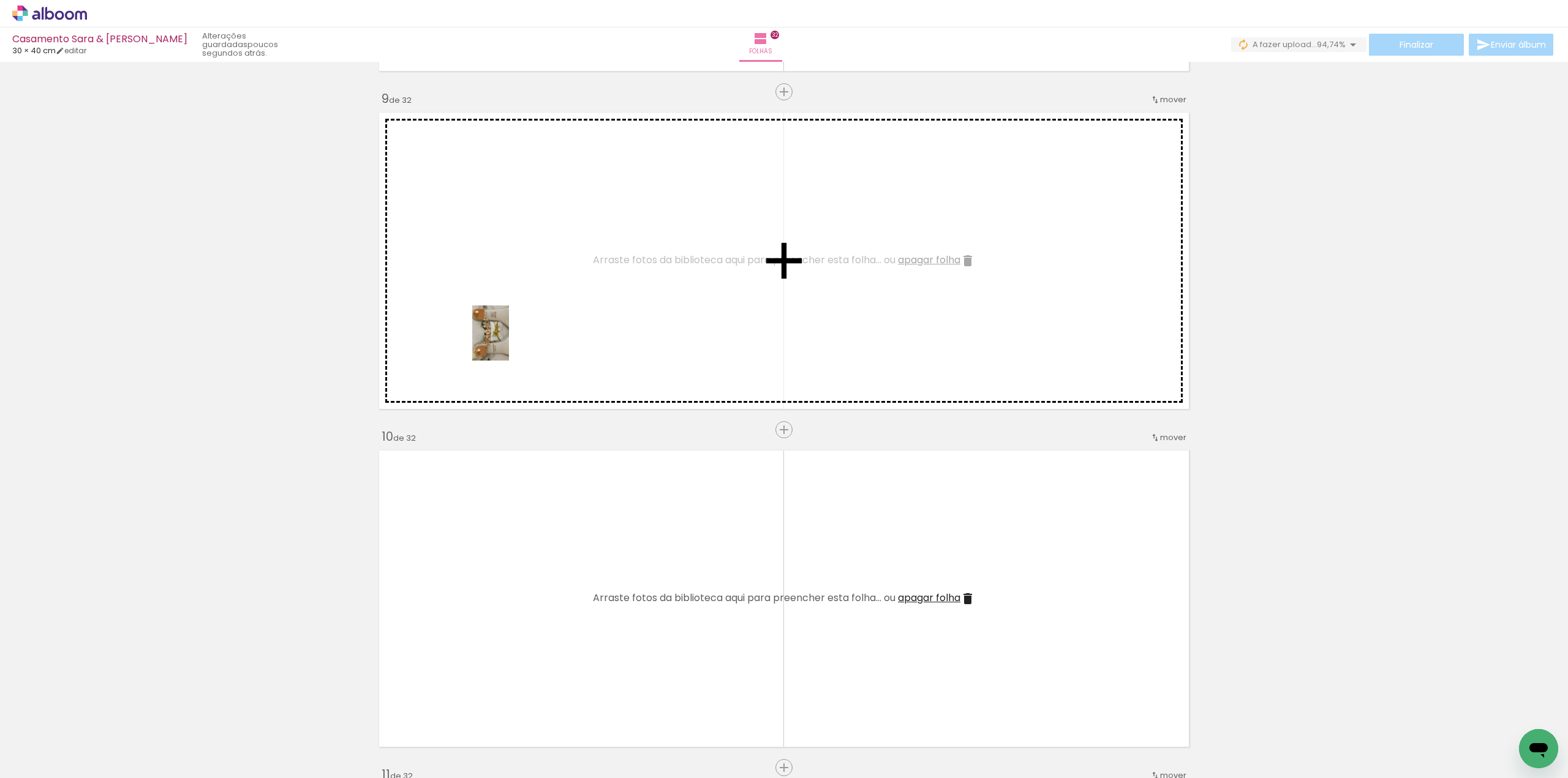
drag, startPoint x: 122, startPoint y: 741, endPoint x: 509, endPoint y: 342, distance: 555.9
click at [509, 342] on quentale-workspace at bounding box center [784, 389] width 1568 height 778
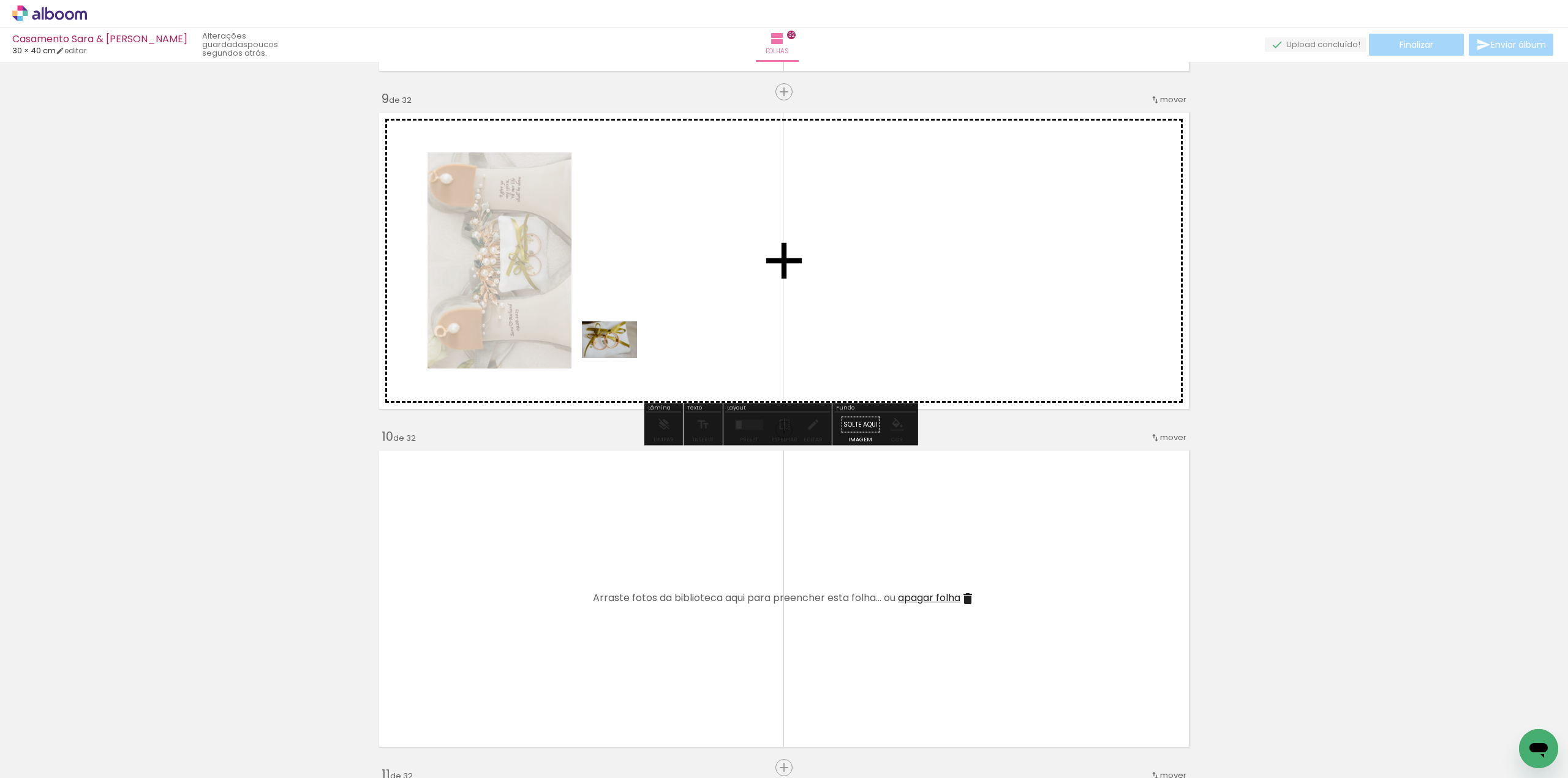
drag, startPoint x: 295, startPoint y: 602, endPoint x: 627, endPoint y: 352, distance: 415.6
click at [627, 352] on quentale-workspace at bounding box center [784, 389] width 1568 height 778
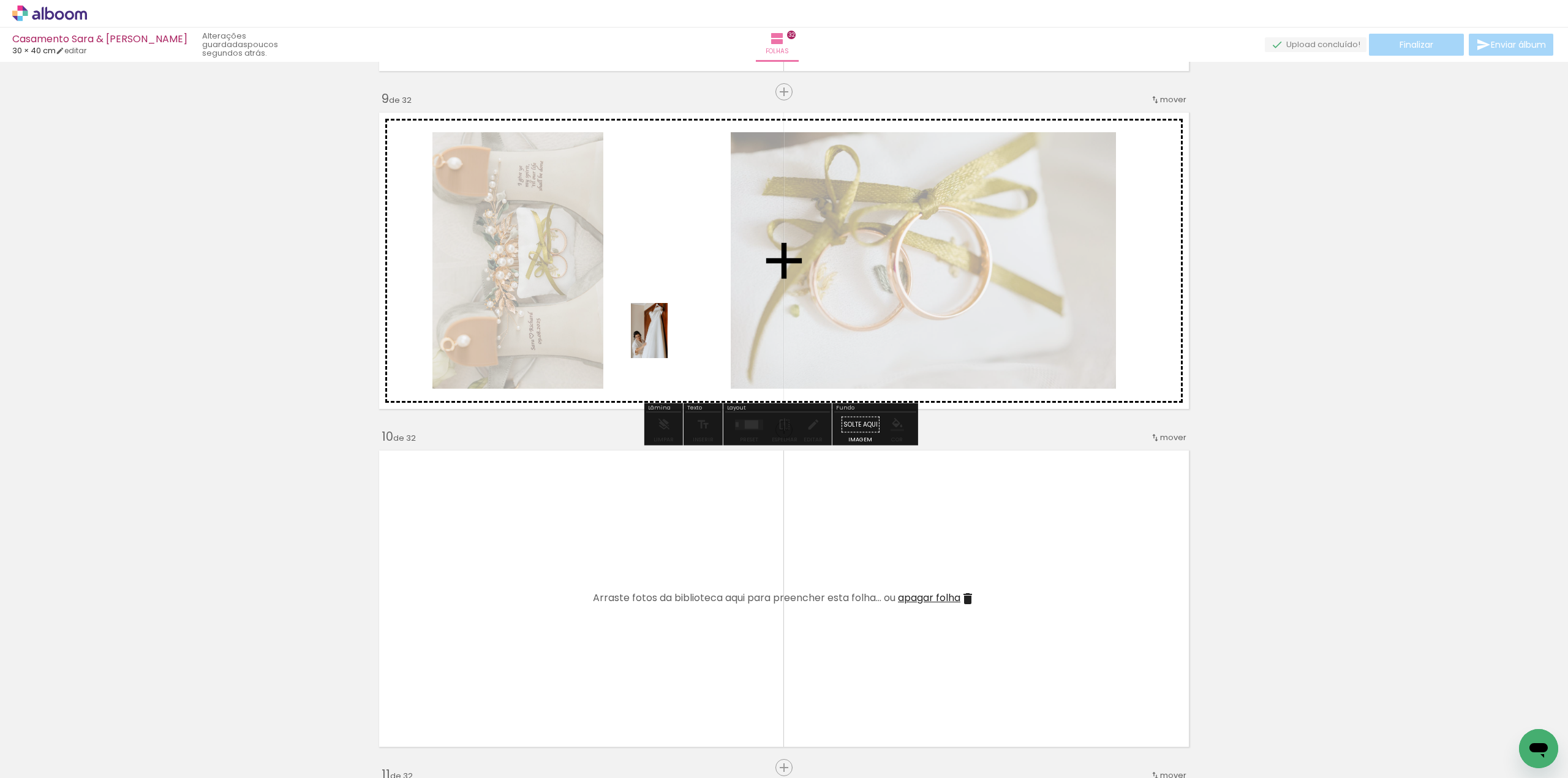
drag, startPoint x: 133, startPoint y: 735, endPoint x: 667, endPoint y: 340, distance: 664.2
click at [667, 340] on quentale-workspace at bounding box center [784, 389] width 1568 height 778
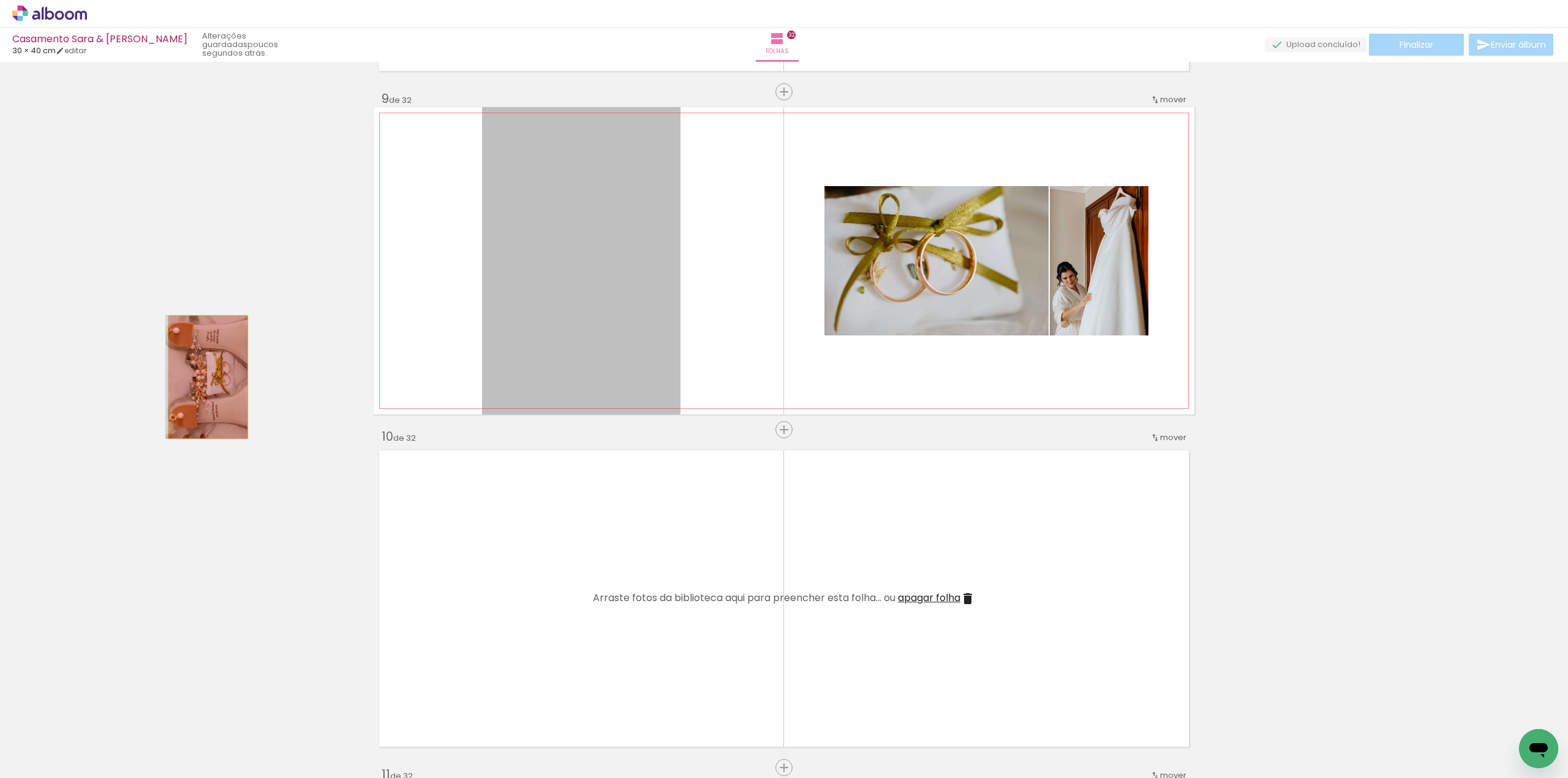
drag, startPoint x: 562, startPoint y: 327, endPoint x: 204, endPoint y: 377, distance: 361.5
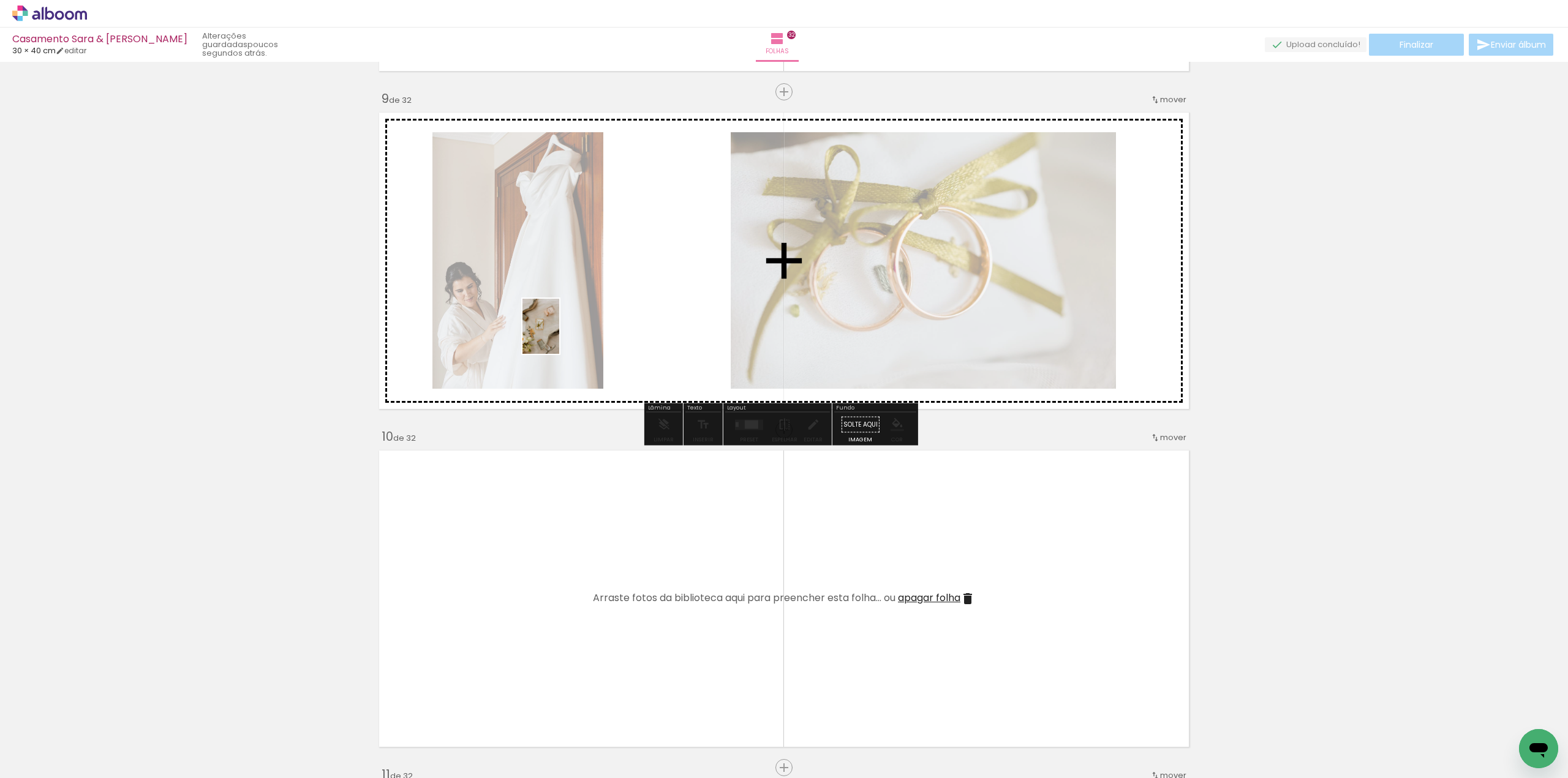
drag, startPoint x: 207, startPoint y: 742, endPoint x: 590, endPoint y: 354, distance: 545.2
click at [617, 311] on quentale-workspace at bounding box center [784, 389] width 1568 height 778
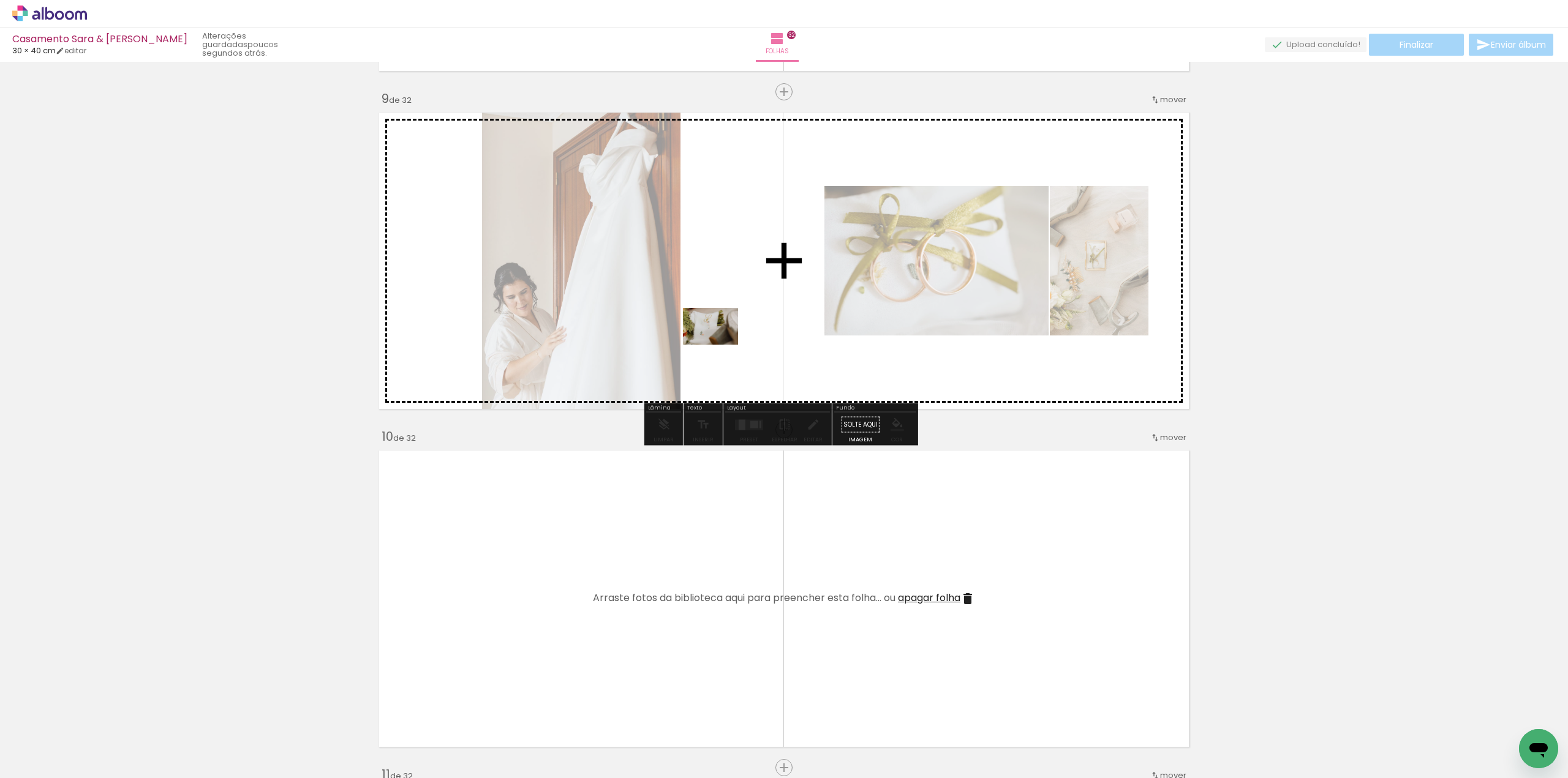
drag, startPoint x: 187, startPoint y: 744, endPoint x: 719, endPoint y: 344, distance: 665.6
click at [719, 344] on quentale-workspace at bounding box center [784, 389] width 1568 height 778
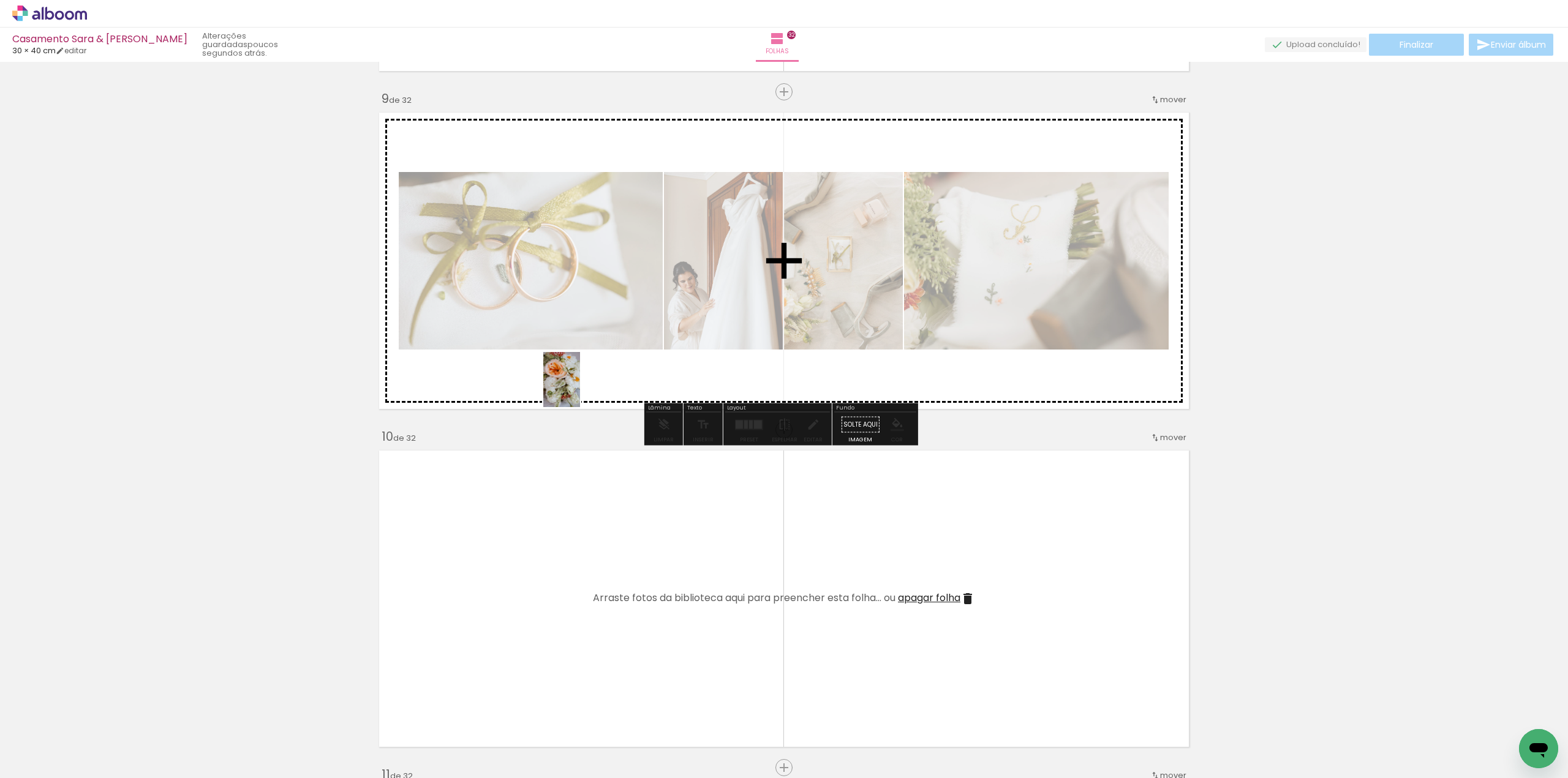
drag, startPoint x: 190, startPoint y: 749, endPoint x: 571, endPoint y: 367, distance: 539.5
click at [571, 367] on quentale-workspace at bounding box center [784, 389] width 1568 height 778
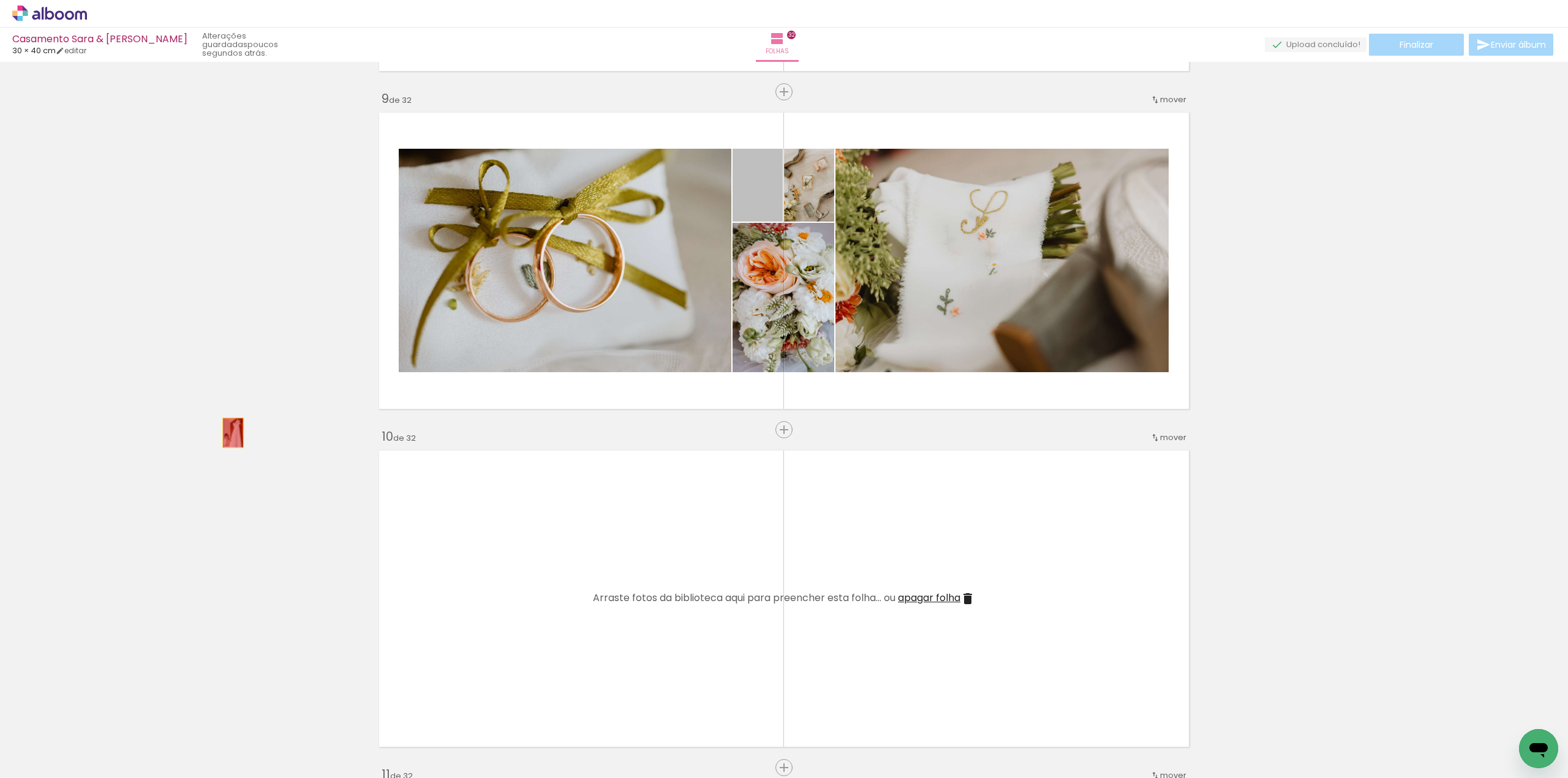
drag, startPoint x: 764, startPoint y: 194, endPoint x: 228, endPoint y: 433, distance: 586.9
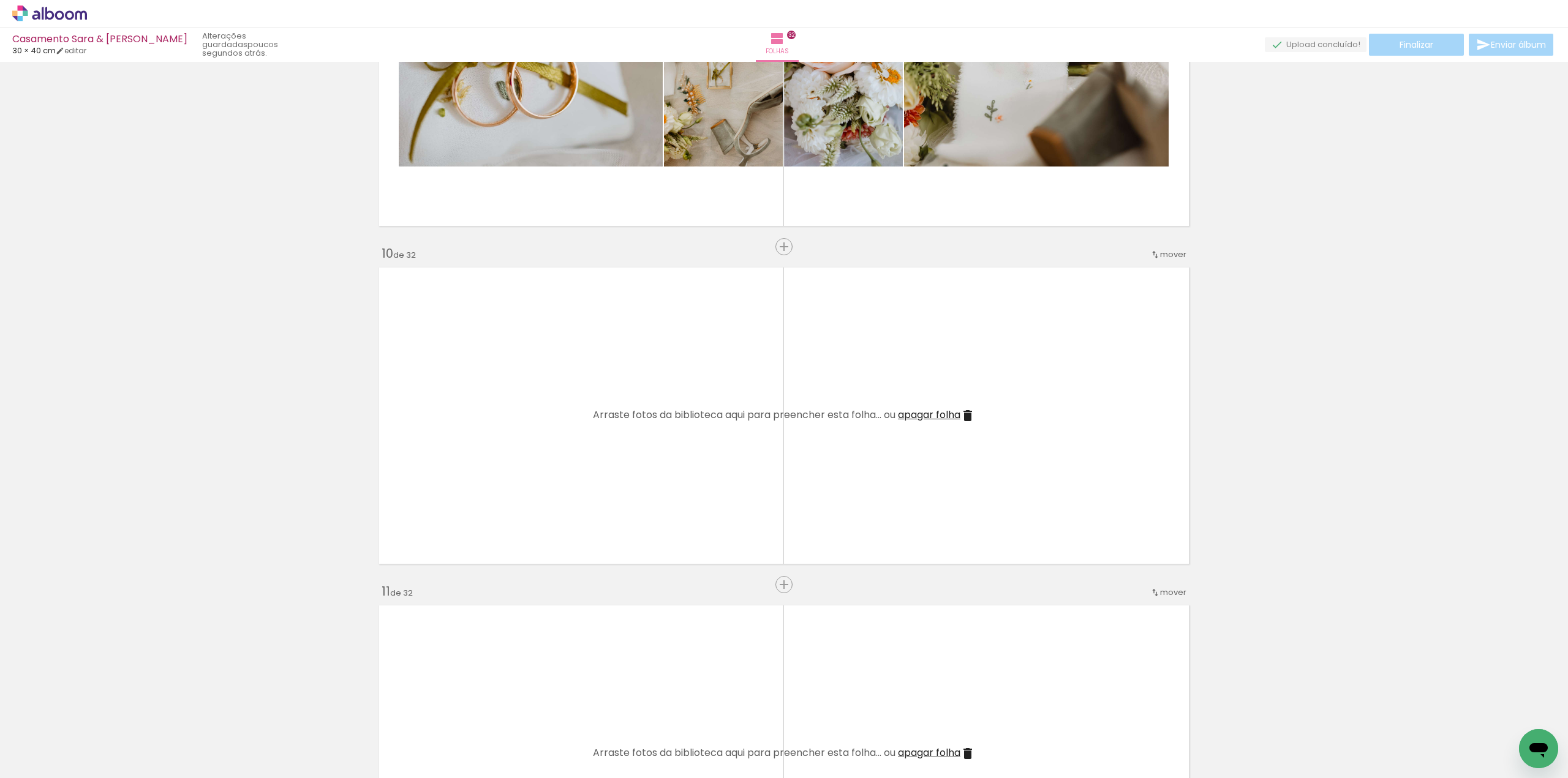
scroll to position [2877, 0]
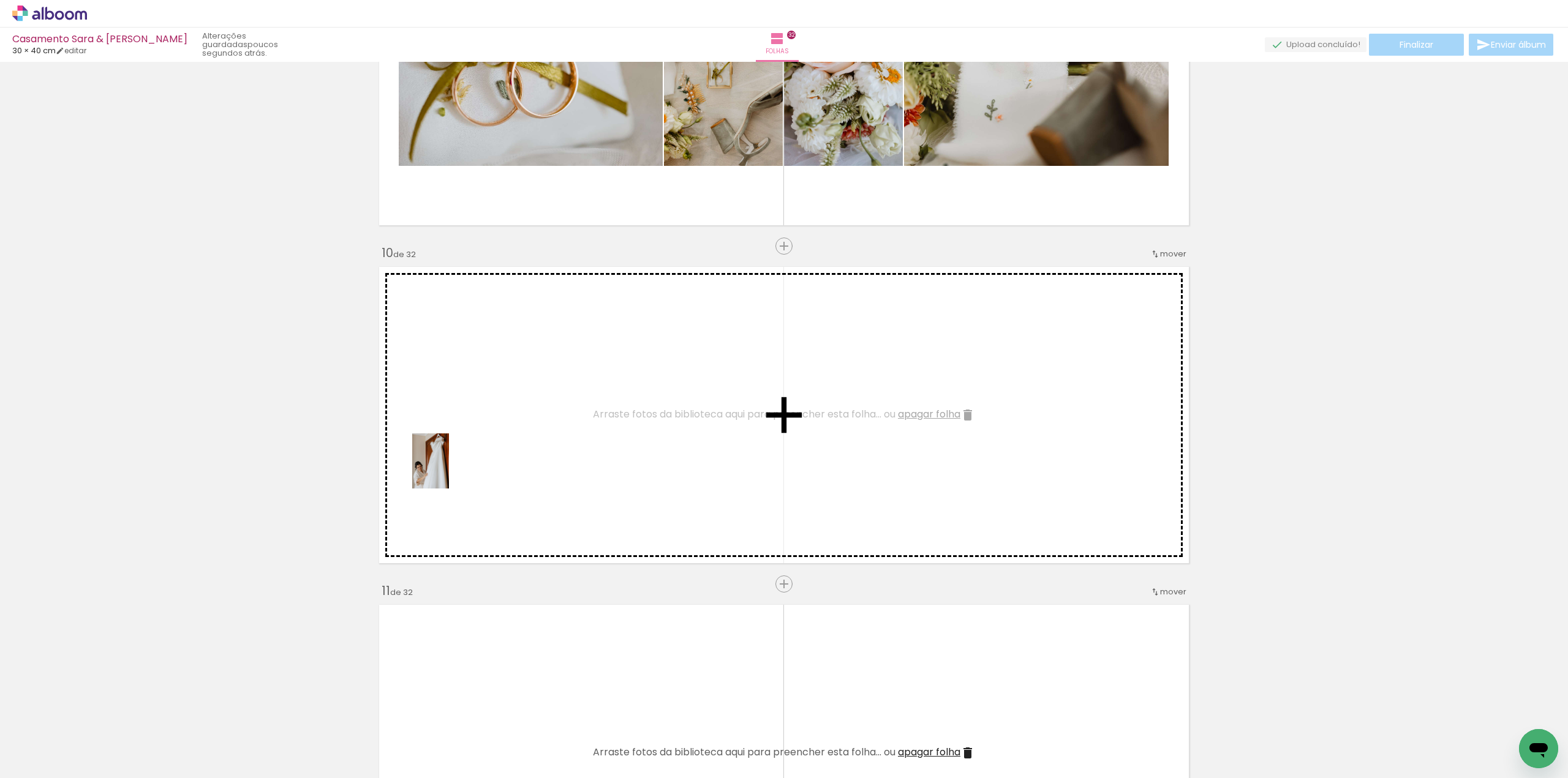
drag, startPoint x: 265, startPoint y: 688, endPoint x: 449, endPoint y: 471, distance: 284.5
click at [449, 469] on quentale-workspace at bounding box center [784, 389] width 1568 height 778
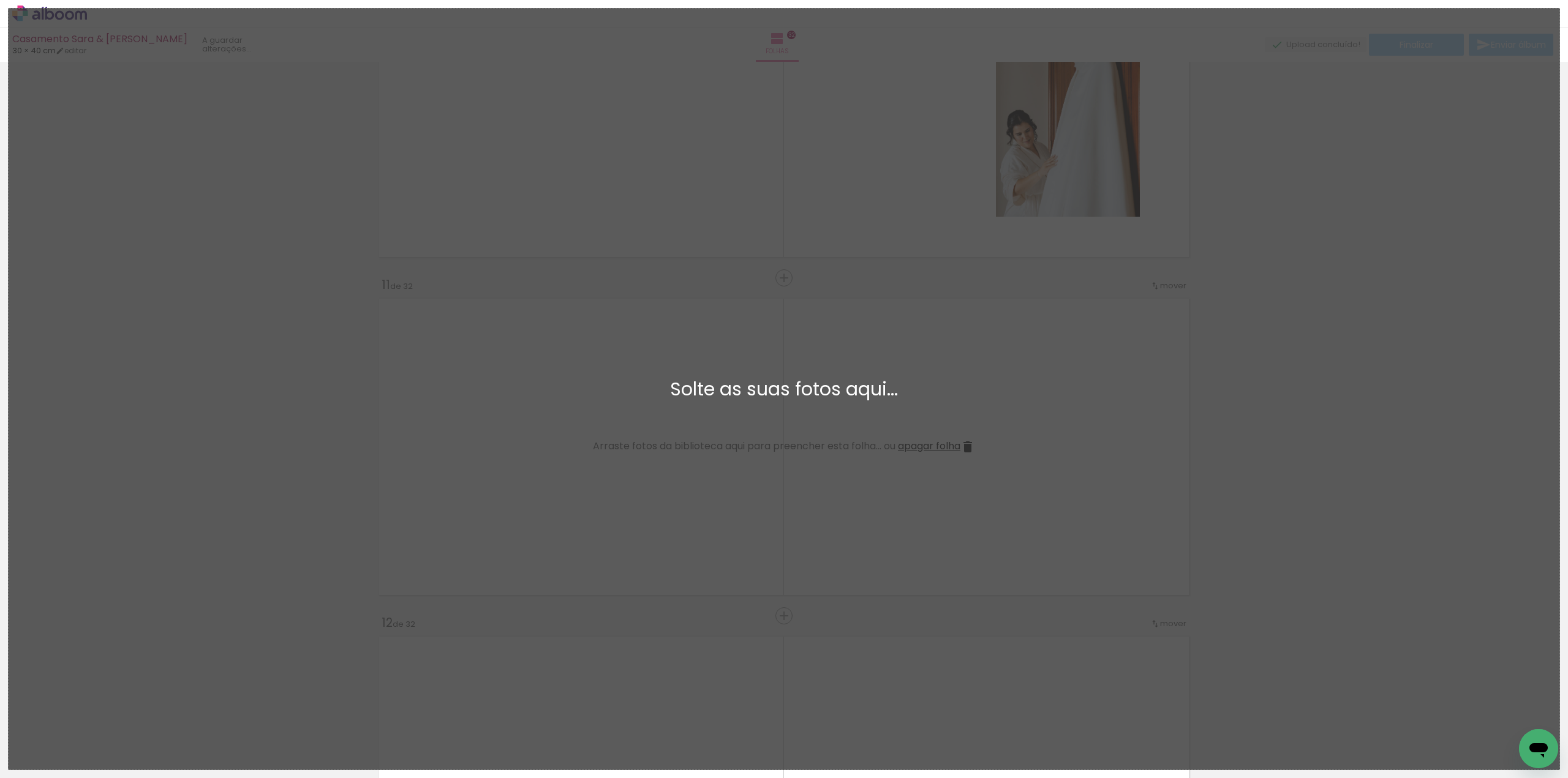
scroll to position [0, 0]
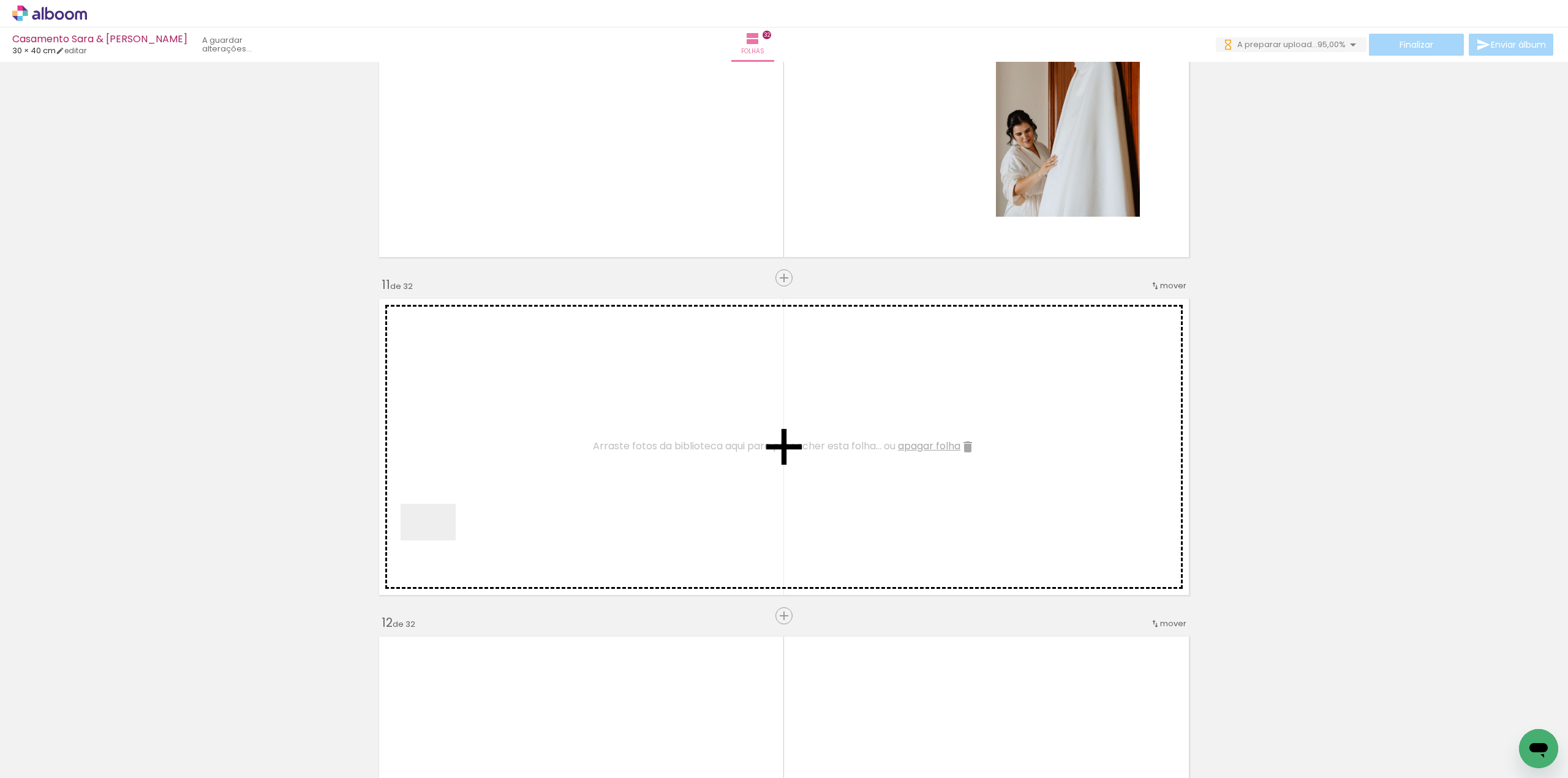
drag, startPoint x: 202, startPoint y: 730, endPoint x: 438, endPoint y: 539, distance: 303.6
click at [438, 539] on quentale-workspace at bounding box center [784, 389] width 1568 height 778
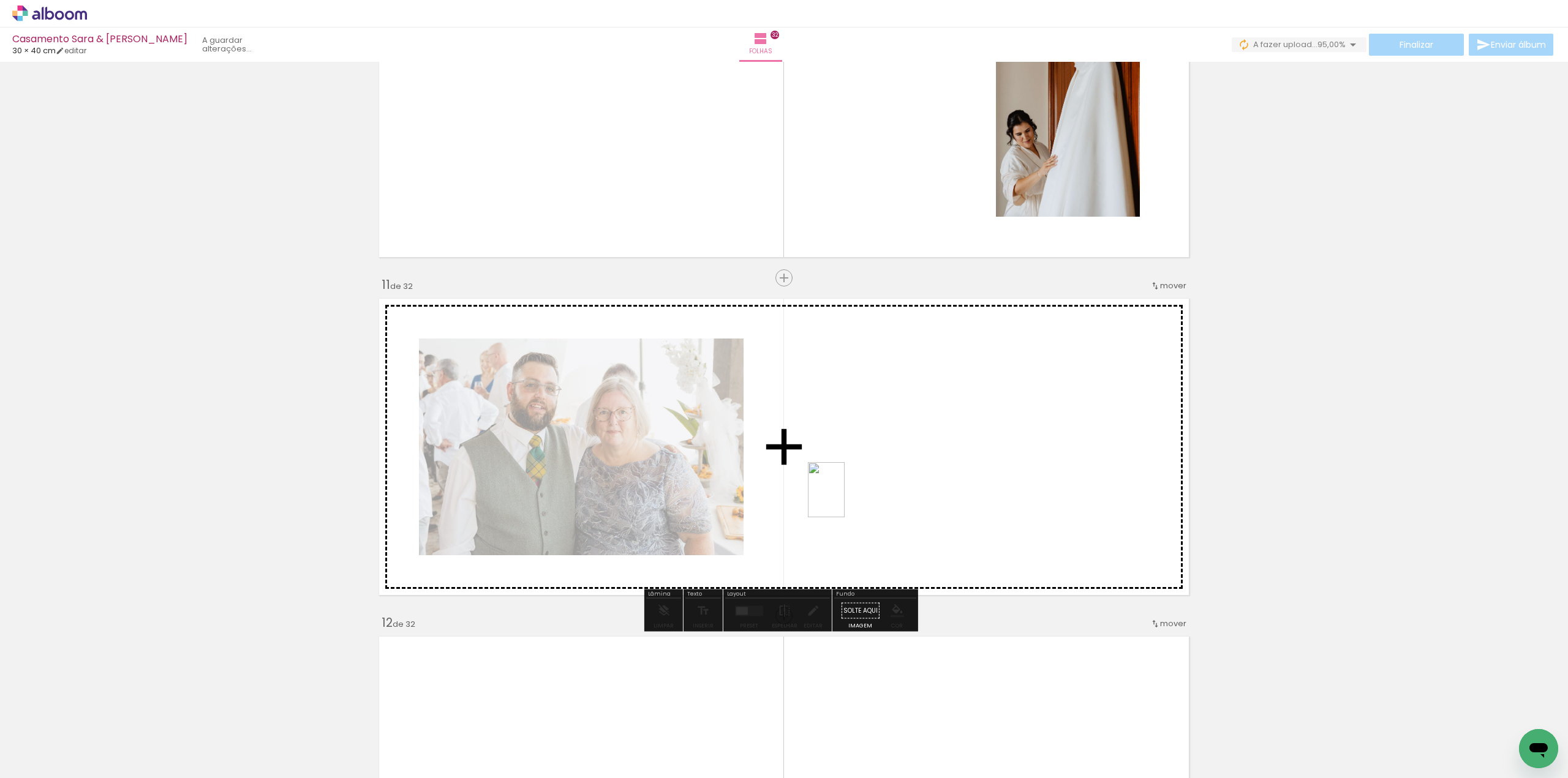
drag, startPoint x: 197, startPoint y: 737, endPoint x: 844, endPoint y: 499, distance: 689.4
click at [844, 499] on quentale-workspace at bounding box center [784, 389] width 1568 height 778
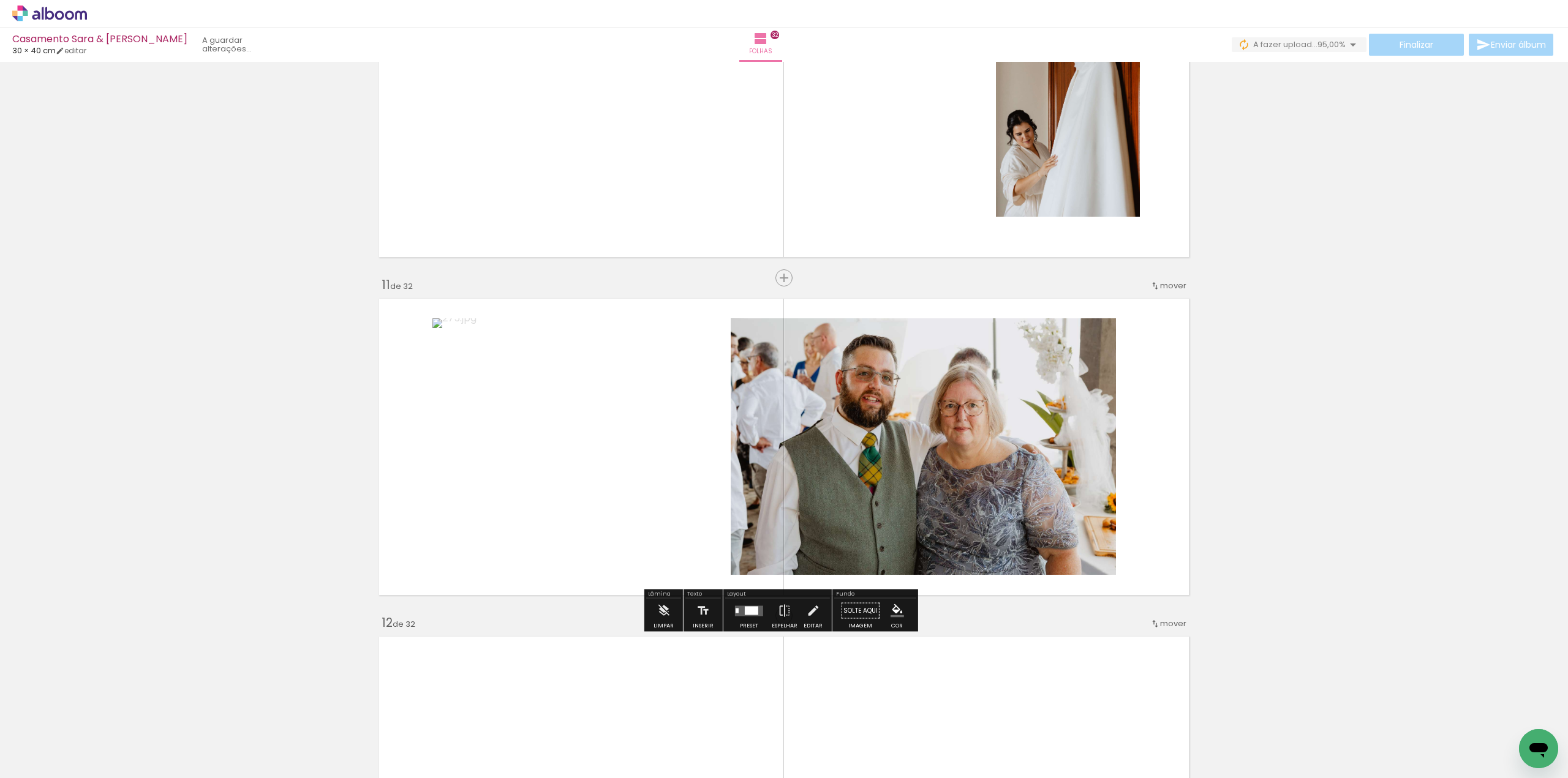
click at [1164, 281] on span "mover" at bounding box center [1174, 286] width 27 height 12
click at [1140, 424] on paper-item "antes da 8" at bounding box center [1128, 425] width 93 height 20
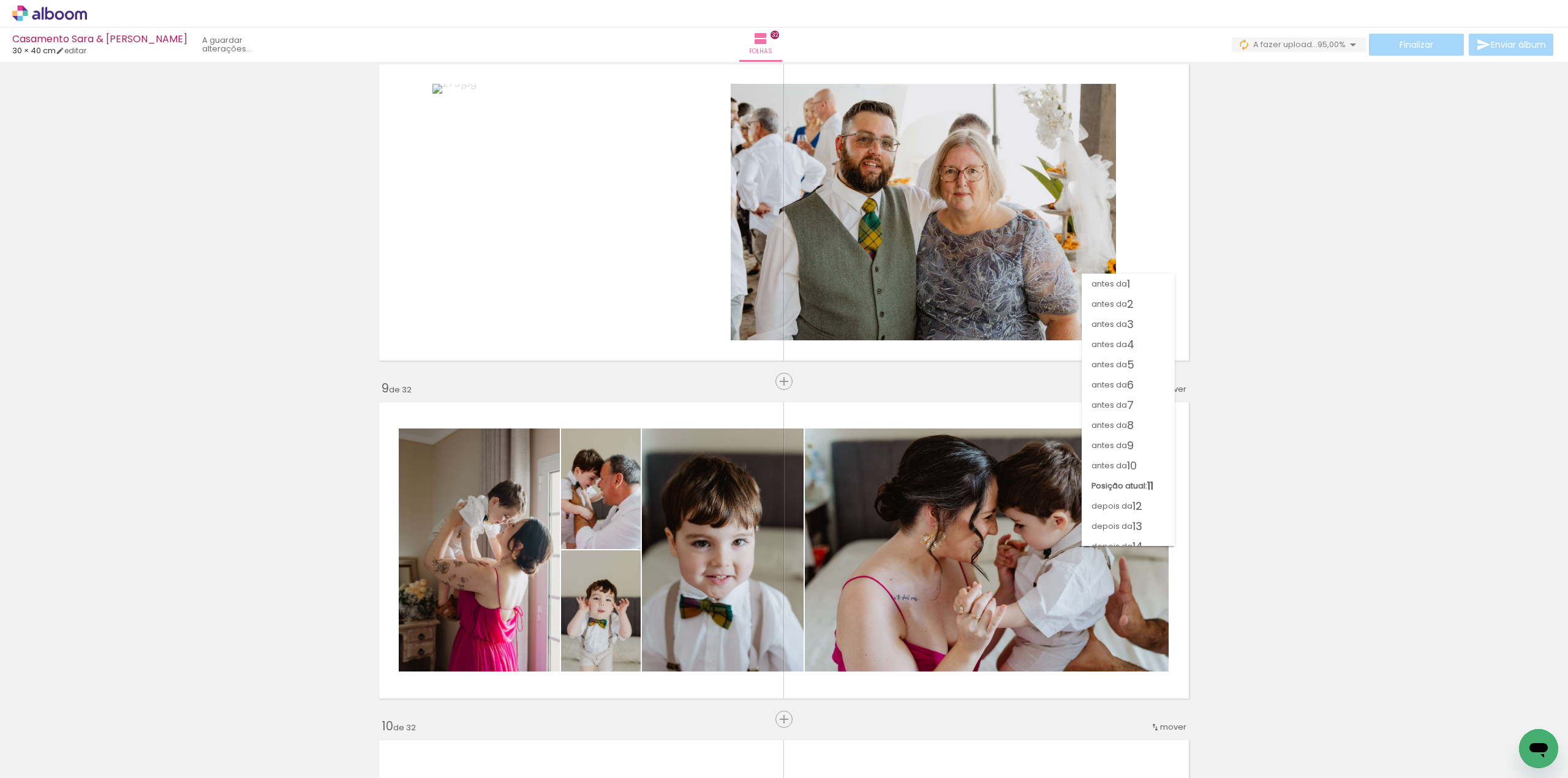
scroll to position [2234, 0]
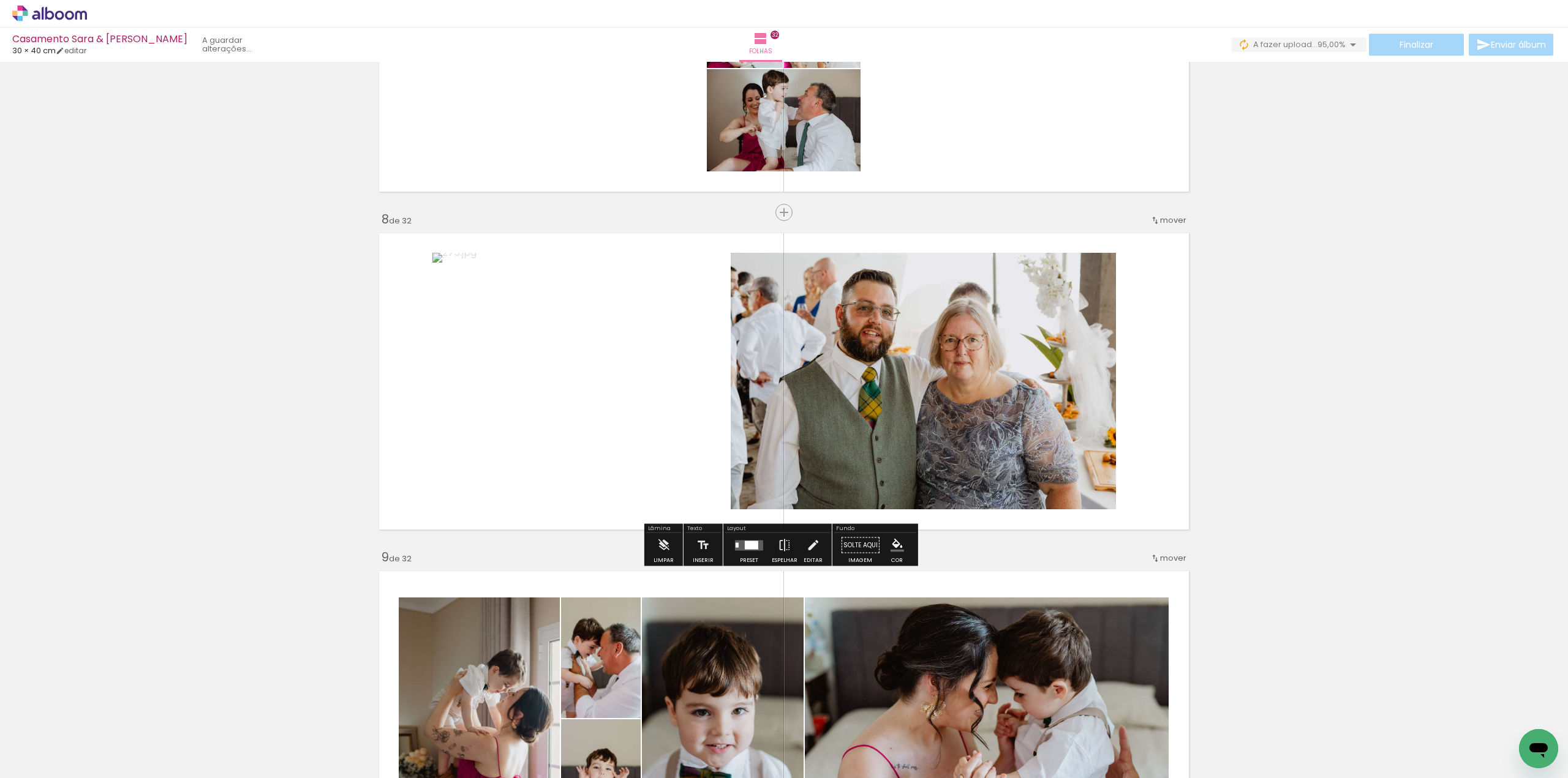
click at [1173, 218] on span "mover" at bounding box center [1174, 220] width 27 height 12
click at [1142, 333] on paper-item "antes da 7" at bounding box center [1128, 339] width 93 height 20
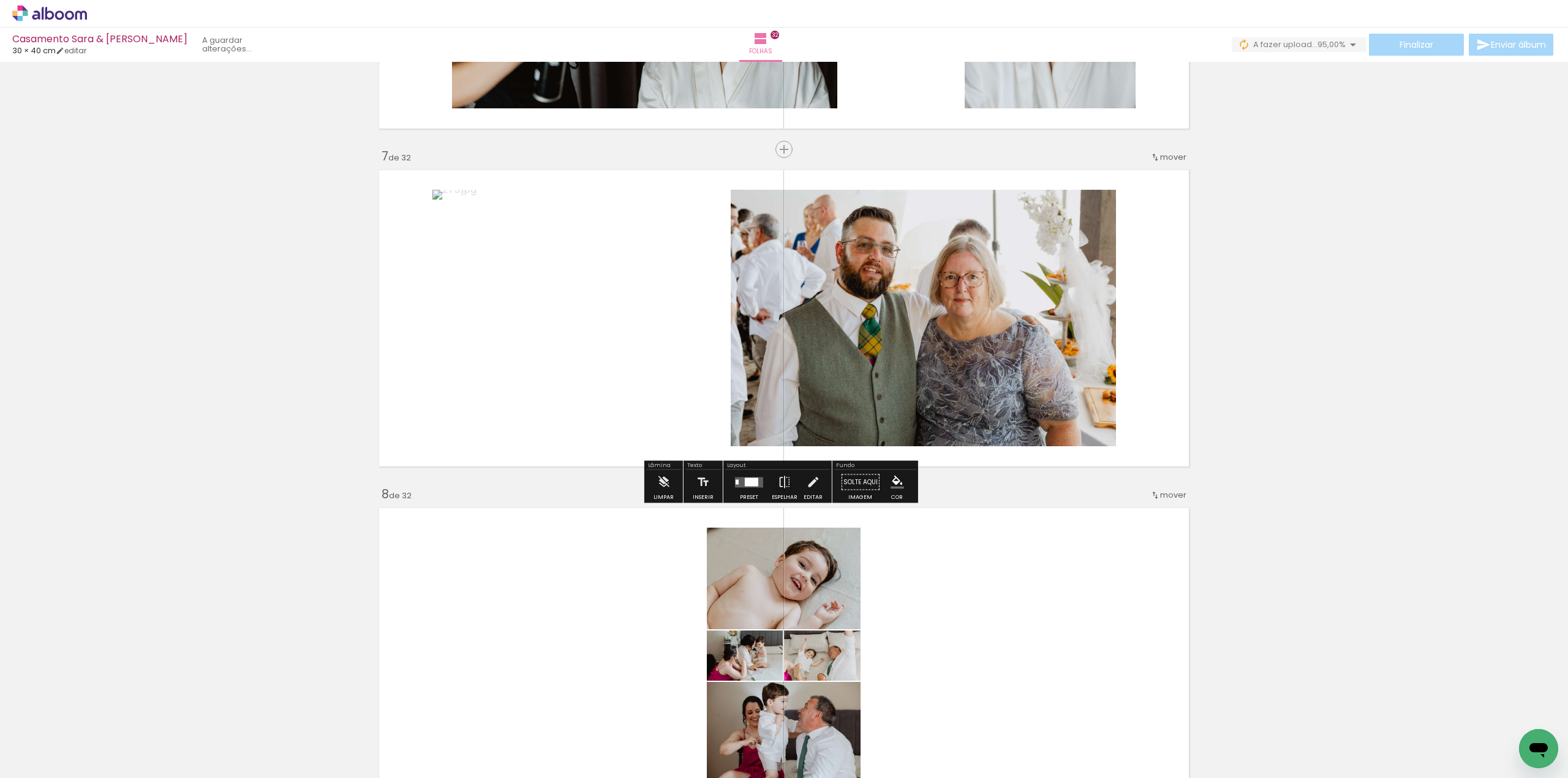
scroll to position [1897, 0]
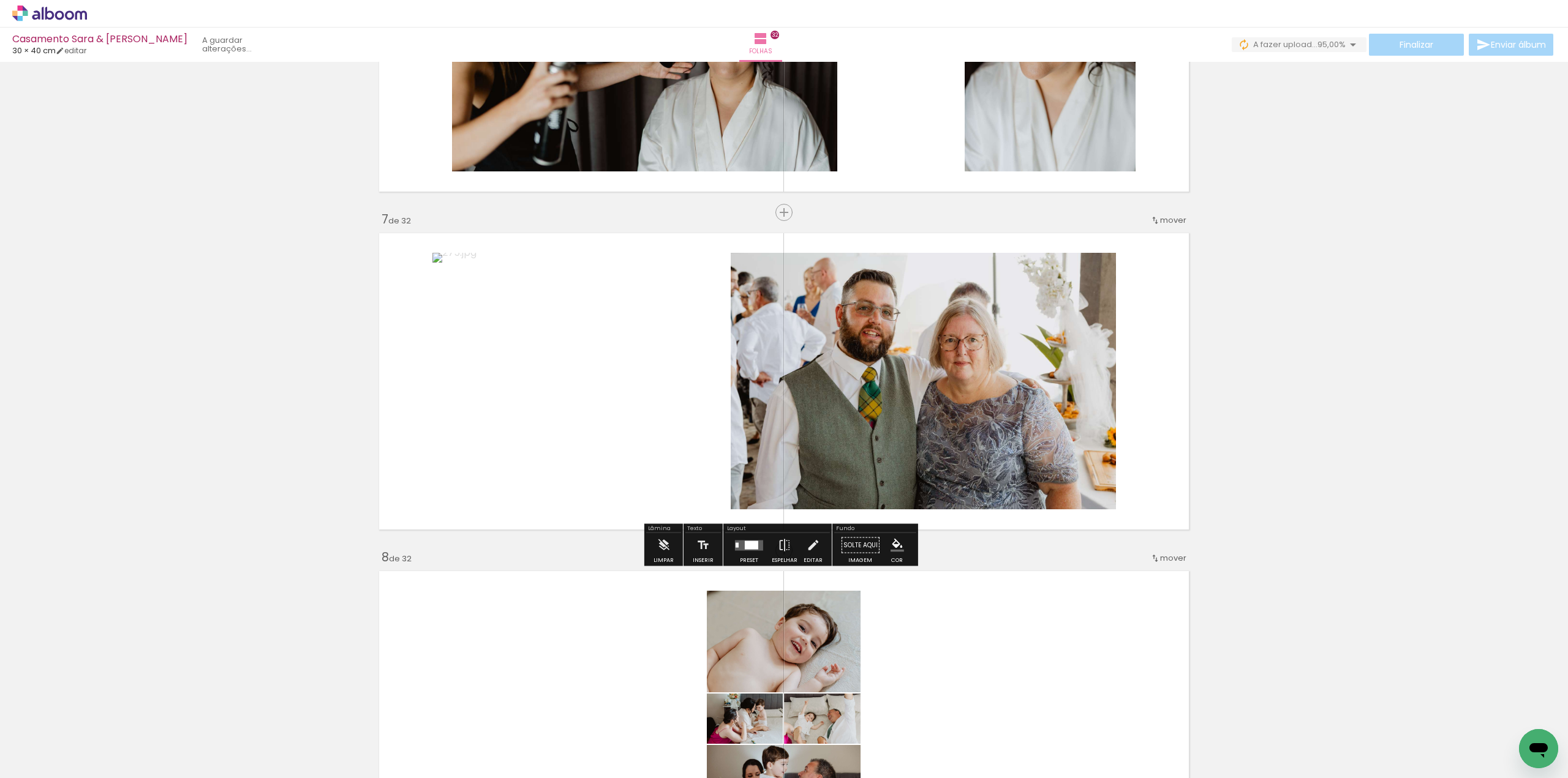
click at [1160, 218] on span "mover" at bounding box center [1174, 220] width 27 height 12
click at [1150, 315] on paper-item "antes da 6" at bounding box center [1128, 319] width 93 height 20
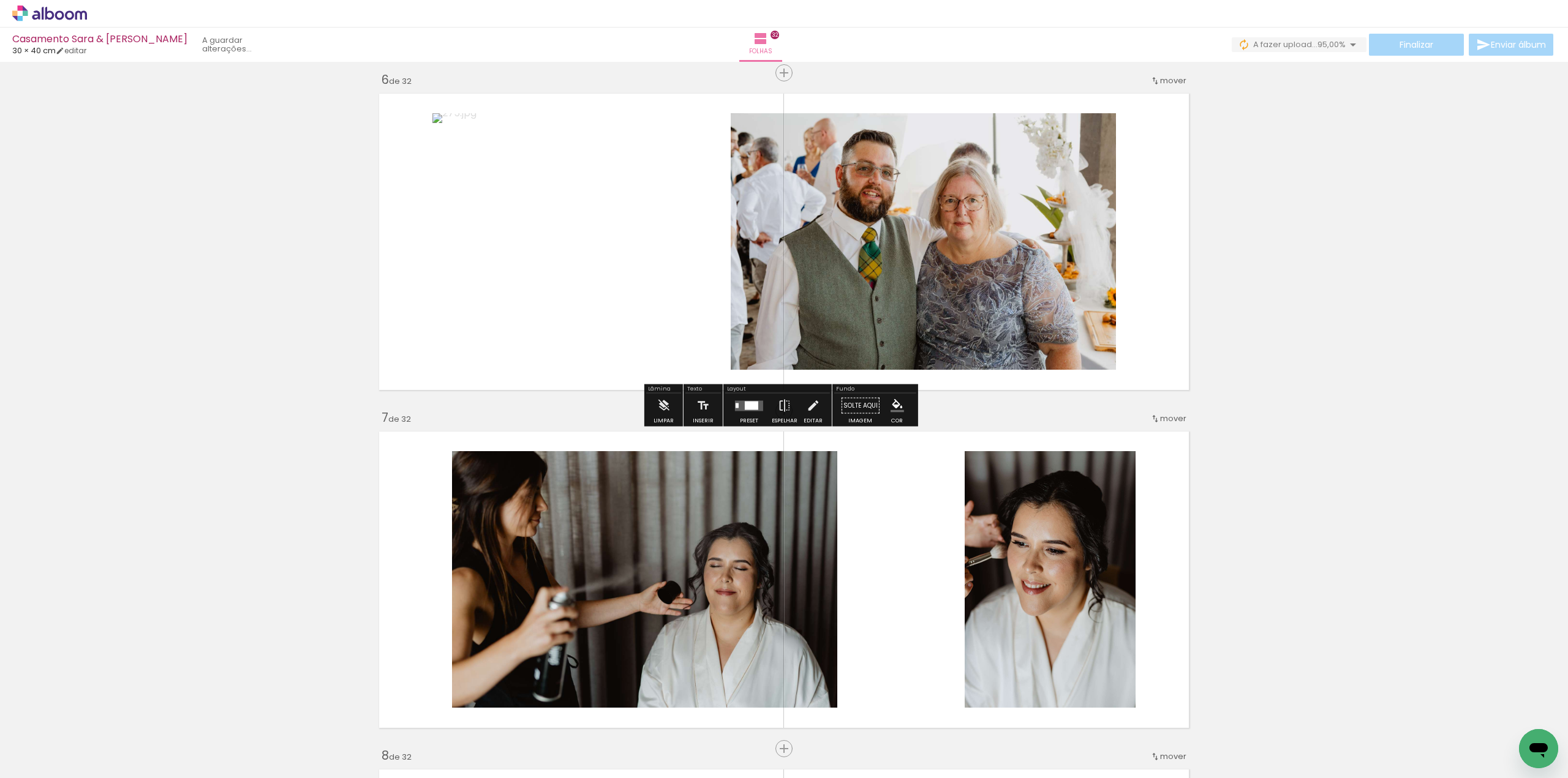
scroll to position [1559, 0]
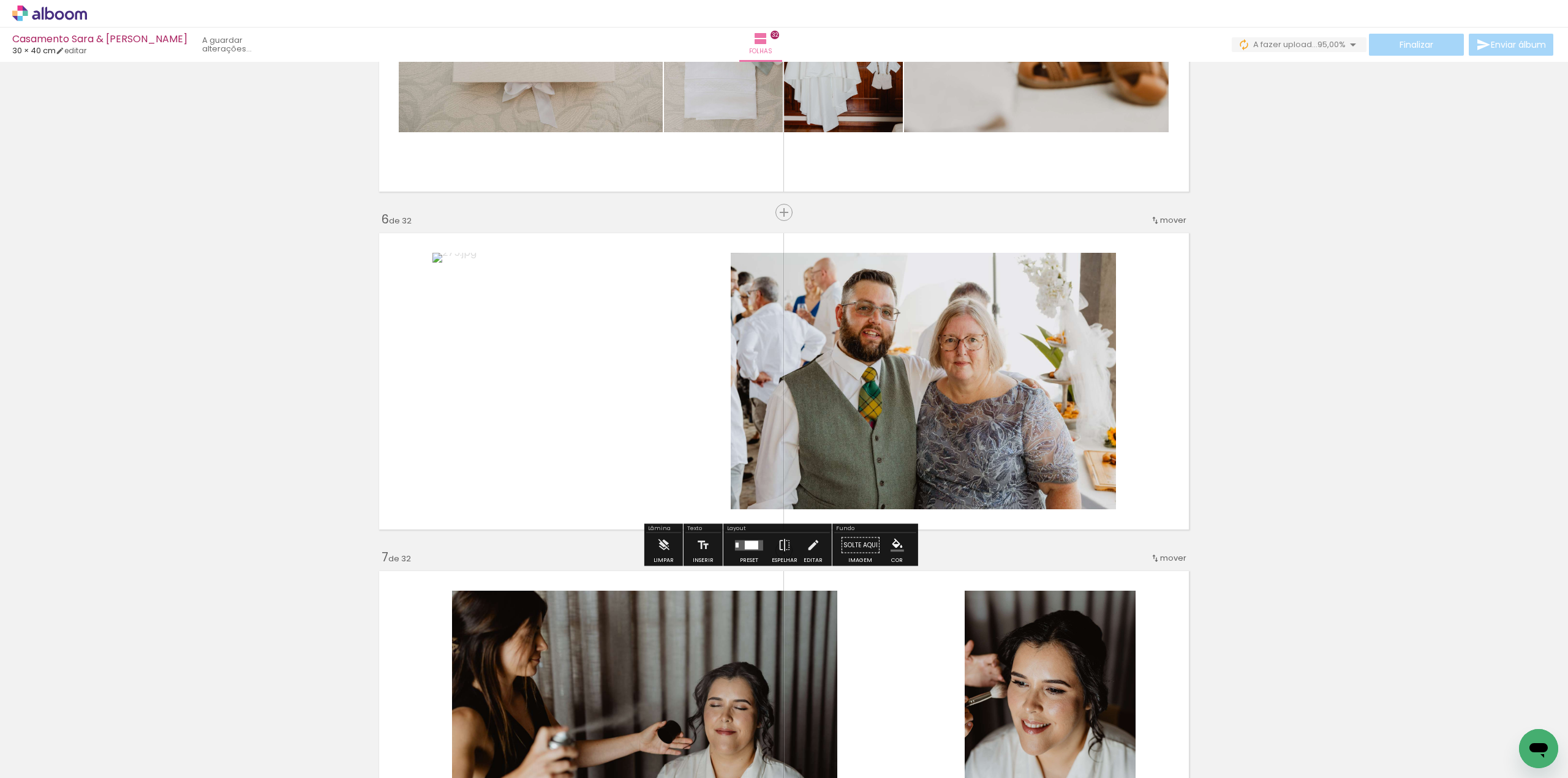
click at [1162, 215] on span "mover" at bounding box center [1174, 220] width 27 height 12
click at [1158, 294] on paper-item "antes da 5" at bounding box center [1128, 299] width 93 height 20
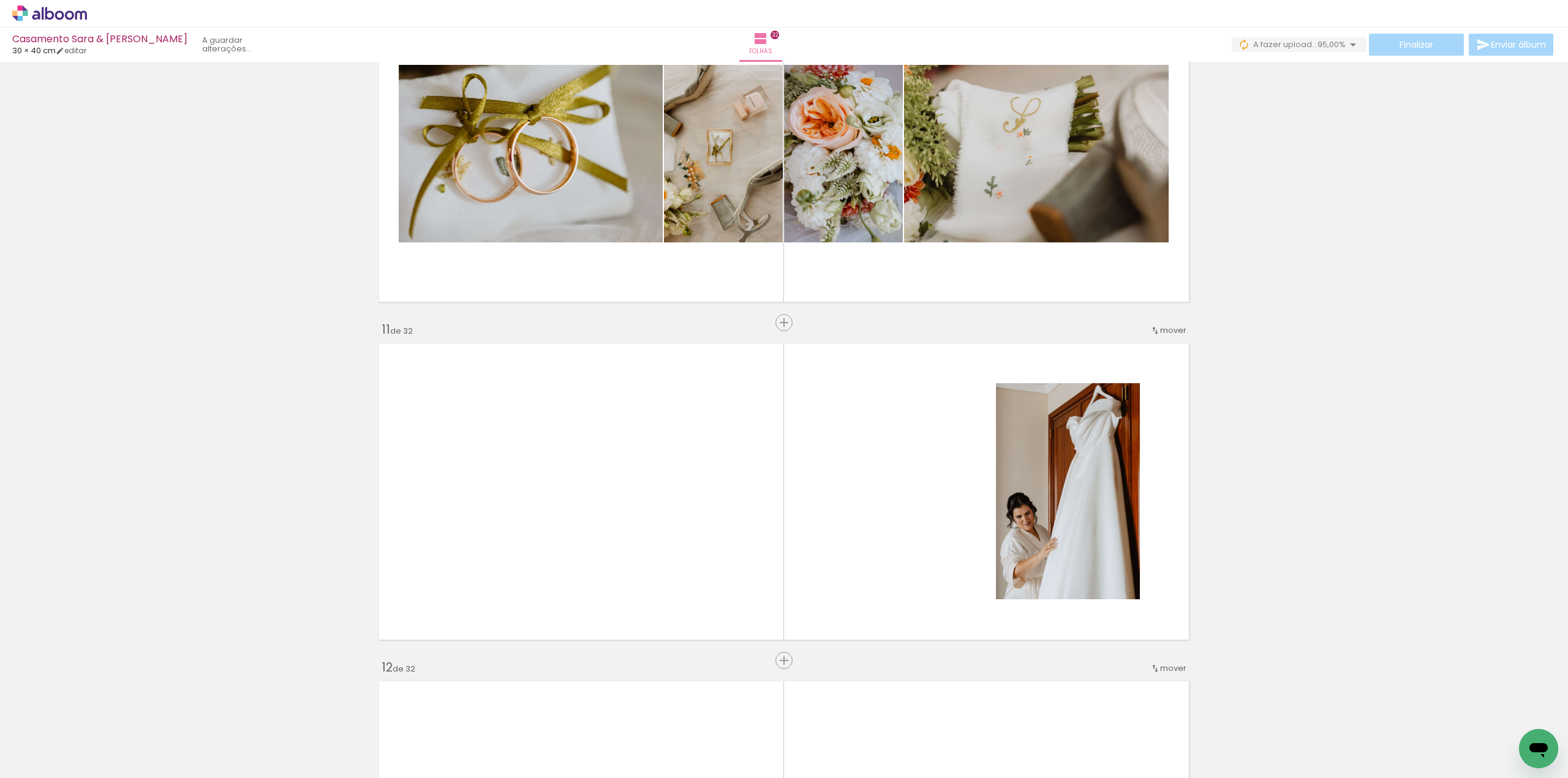
scroll to position [3241, 0]
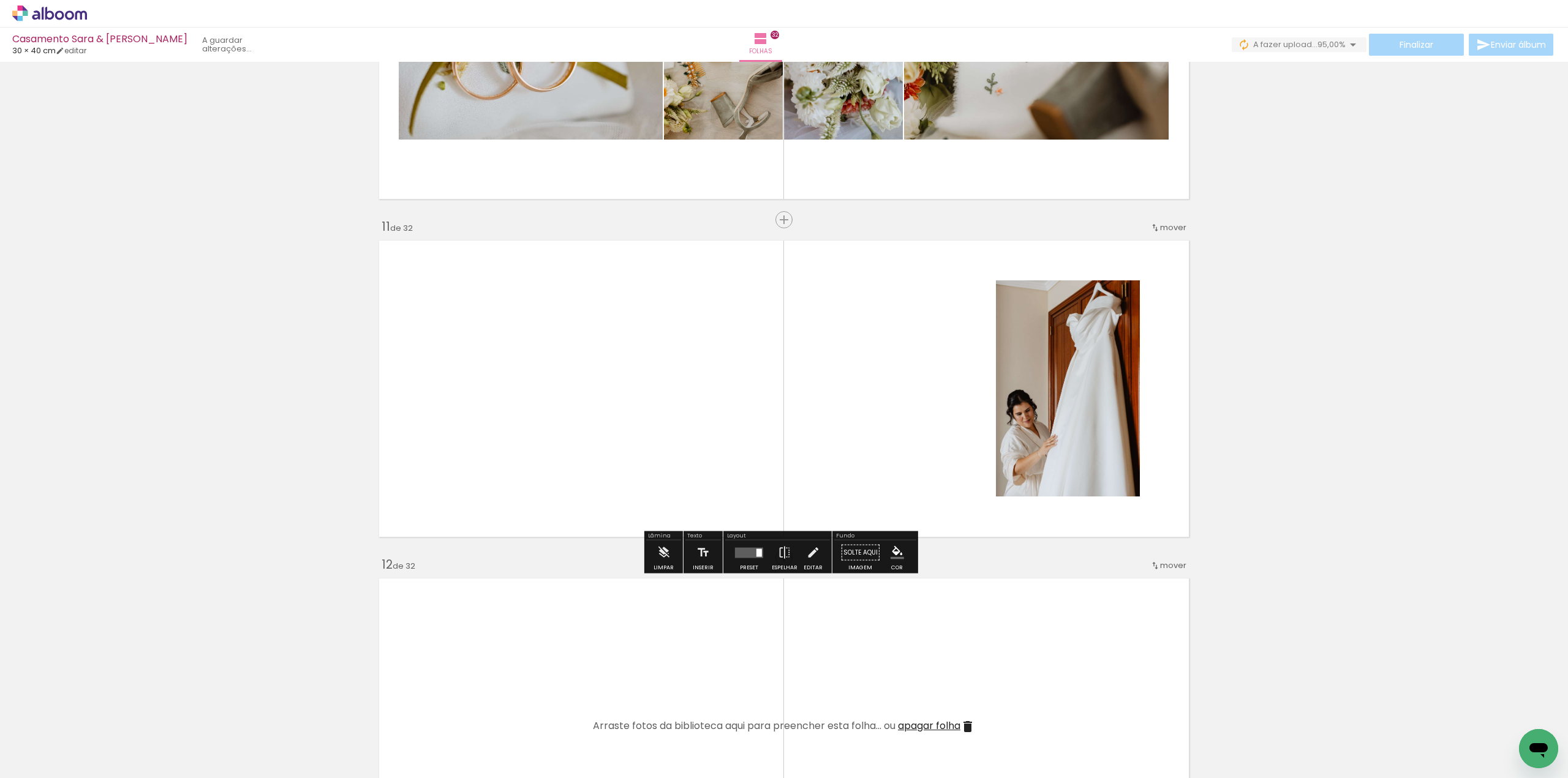
click at [98, 711] on iron-icon at bounding box center [95, 712] width 13 height 13
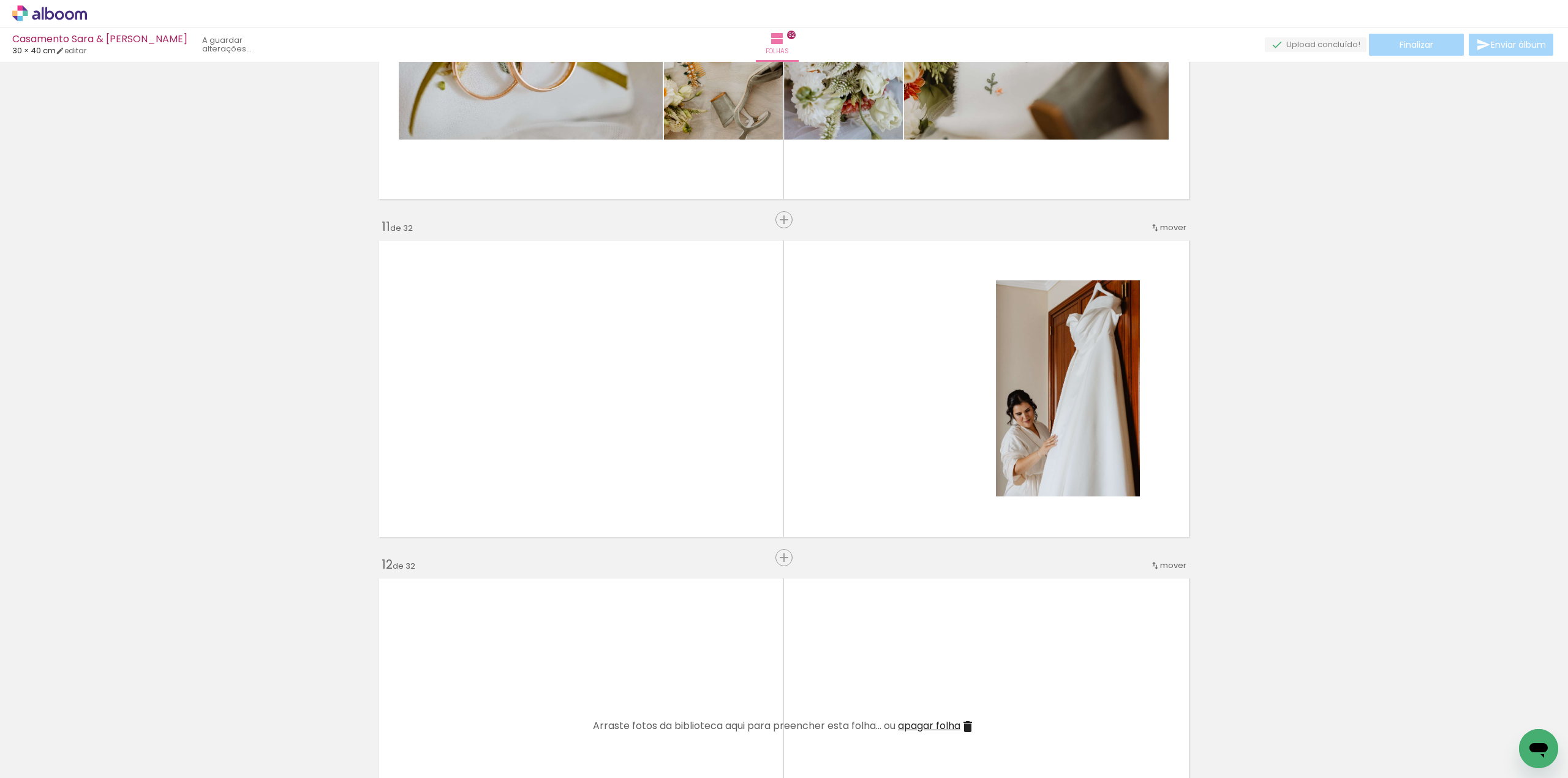
scroll to position [0, 0]
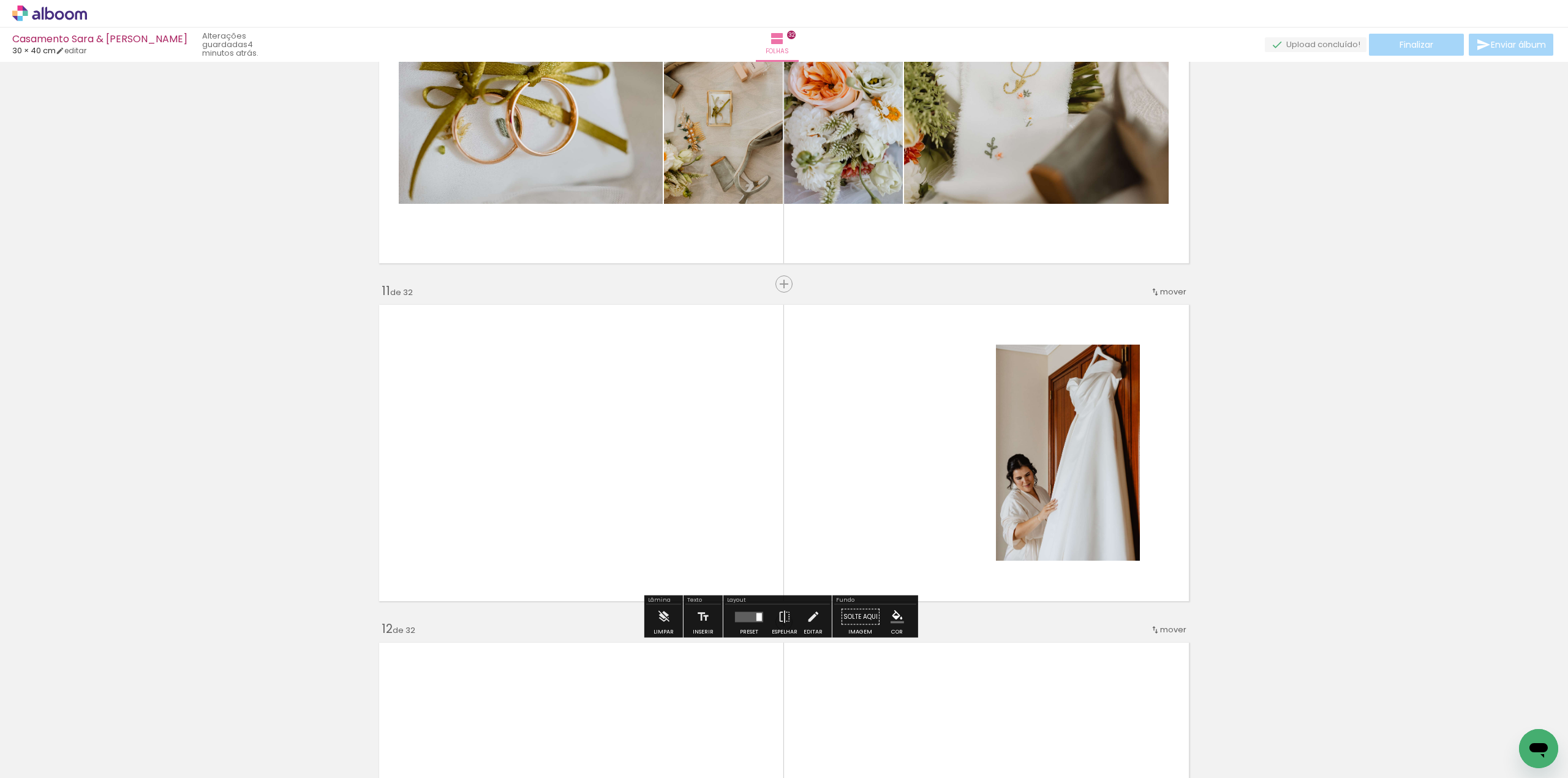
scroll to position [3180, 0]
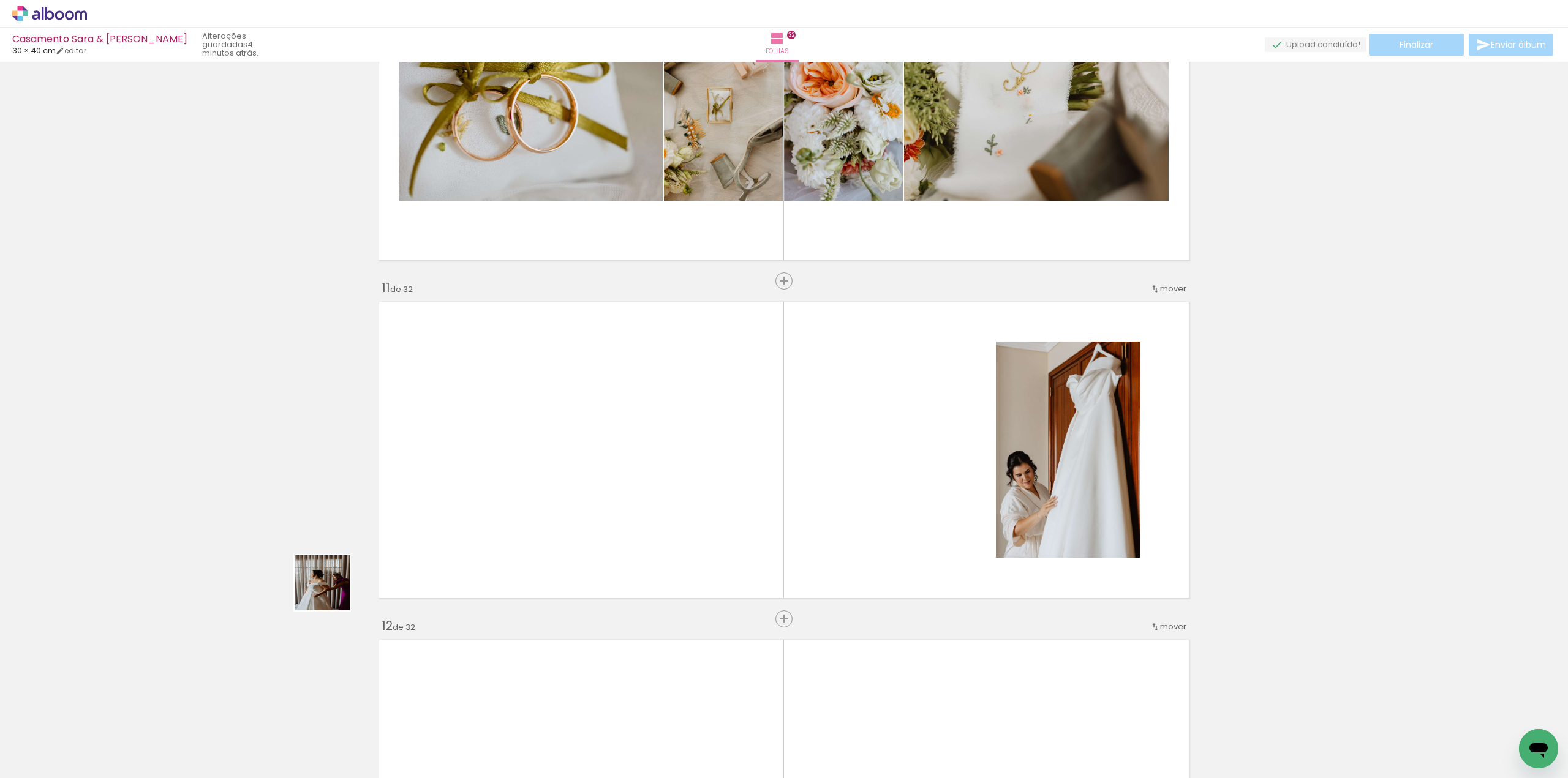
drag, startPoint x: 124, startPoint y: 741, endPoint x: 526, endPoint y: 488, distance: 475.0
click at [526, 488] on quentale-workspace at bounding box center [784, 389] width 1568 height 778
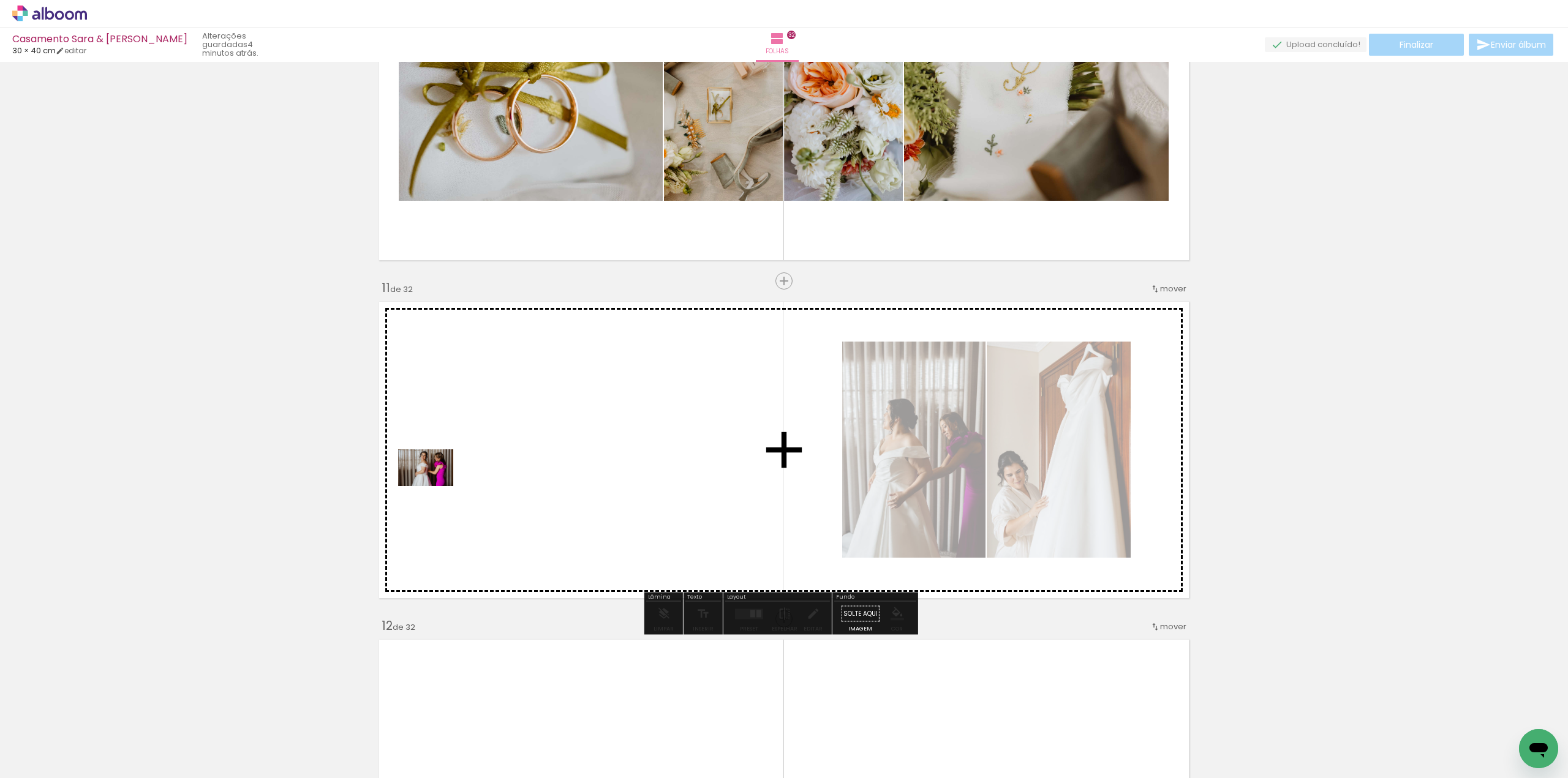
drag, startPoint x: 185, startPoint y: 680, endPoint x: 434, endPoint y: 486, distance: 315.7
click at [434, 486] on quentale-workspace at bounding box center [784, 389] width 1568 height 778
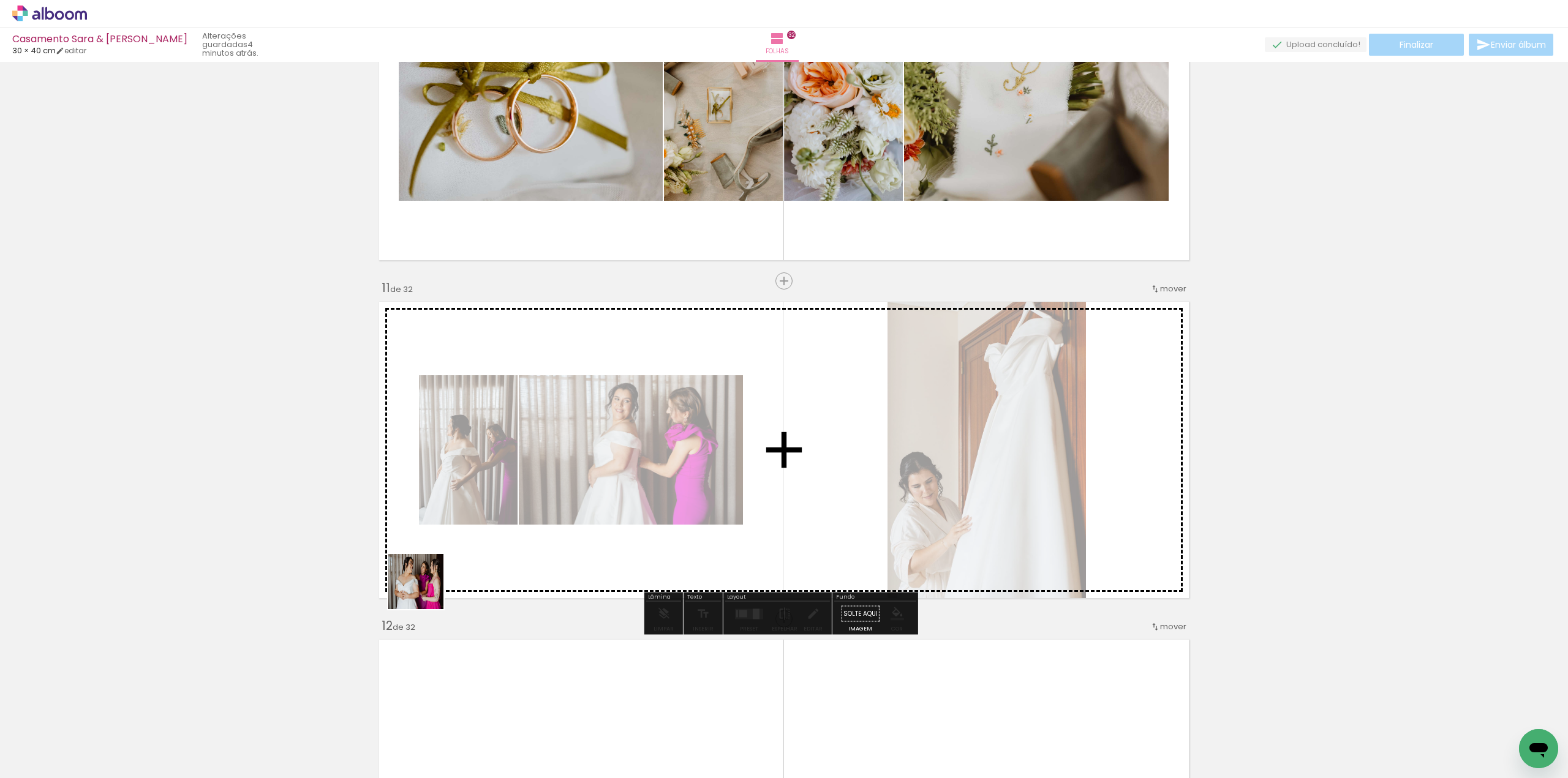
drag, startPoint x: 138, startPoint y: 741, endPoint x: 519, endPoint y: 569, distance: 418.0
click at [519, 564] on quentale-workspace at bounding box center [784, 389] width 1568 height 778
